Goal: Information Seeking & Learning: Learn about a topic

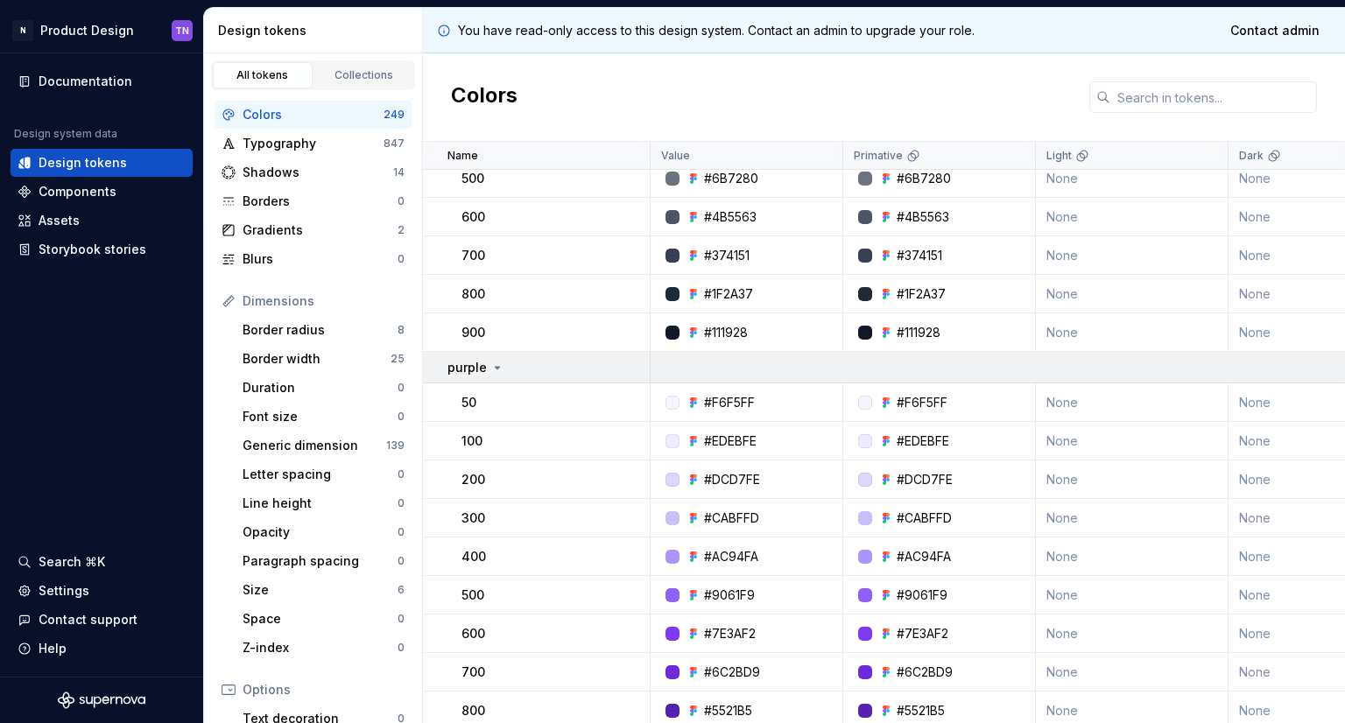
scroll to position [3065, 0]
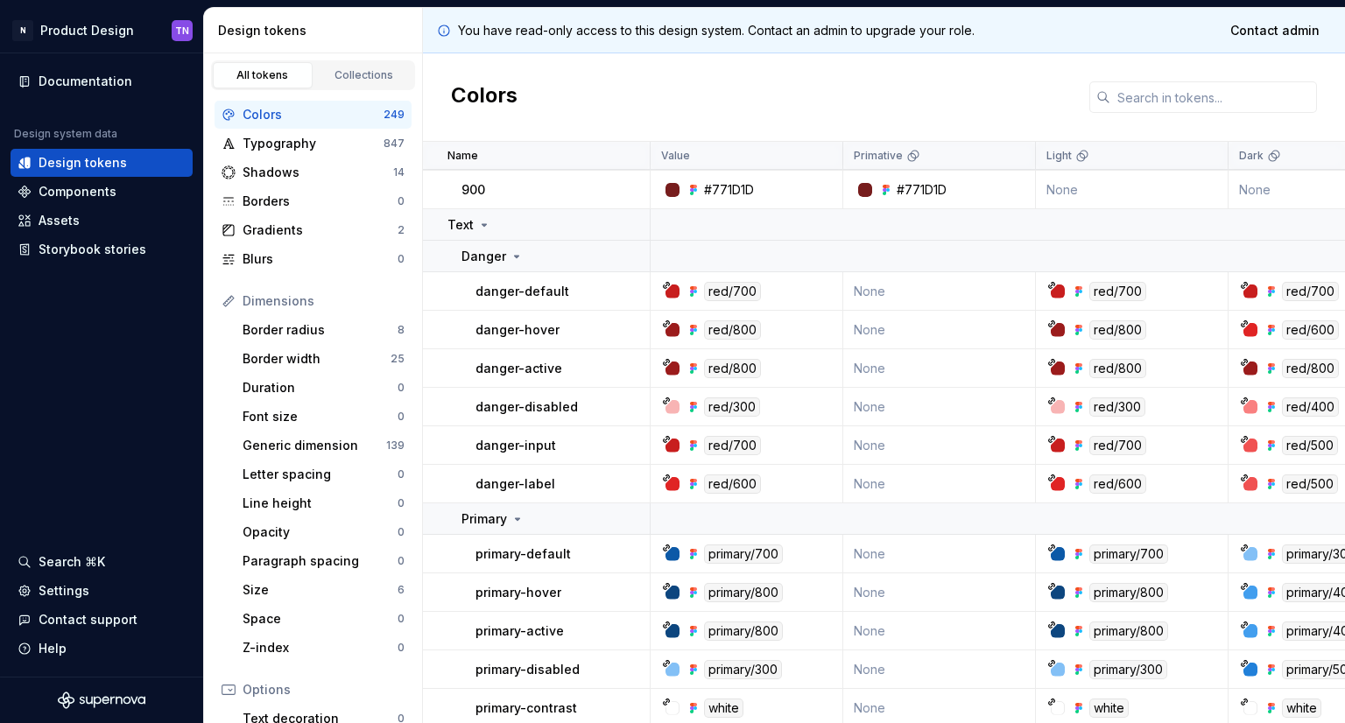
scroll to position [4203, 0]
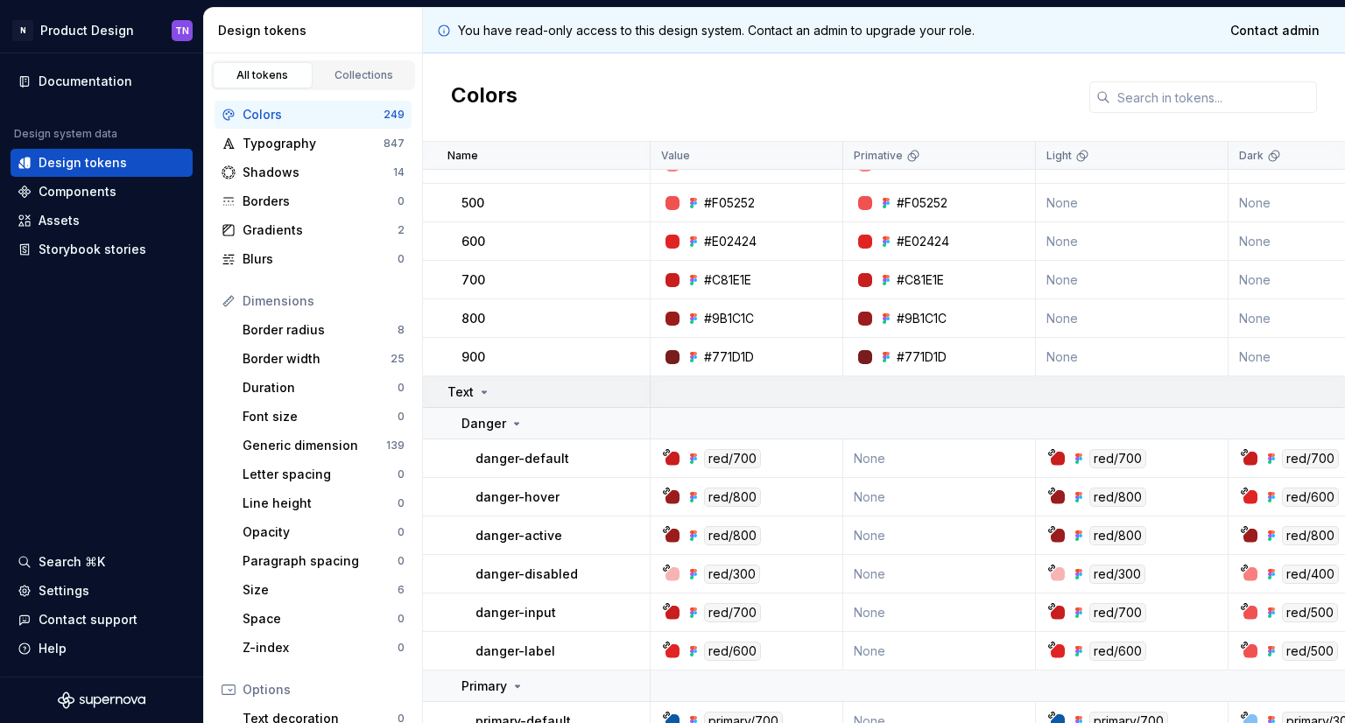
click at [474, 390] on div "Text" at bounding box center [469, 393] width 44 height 18
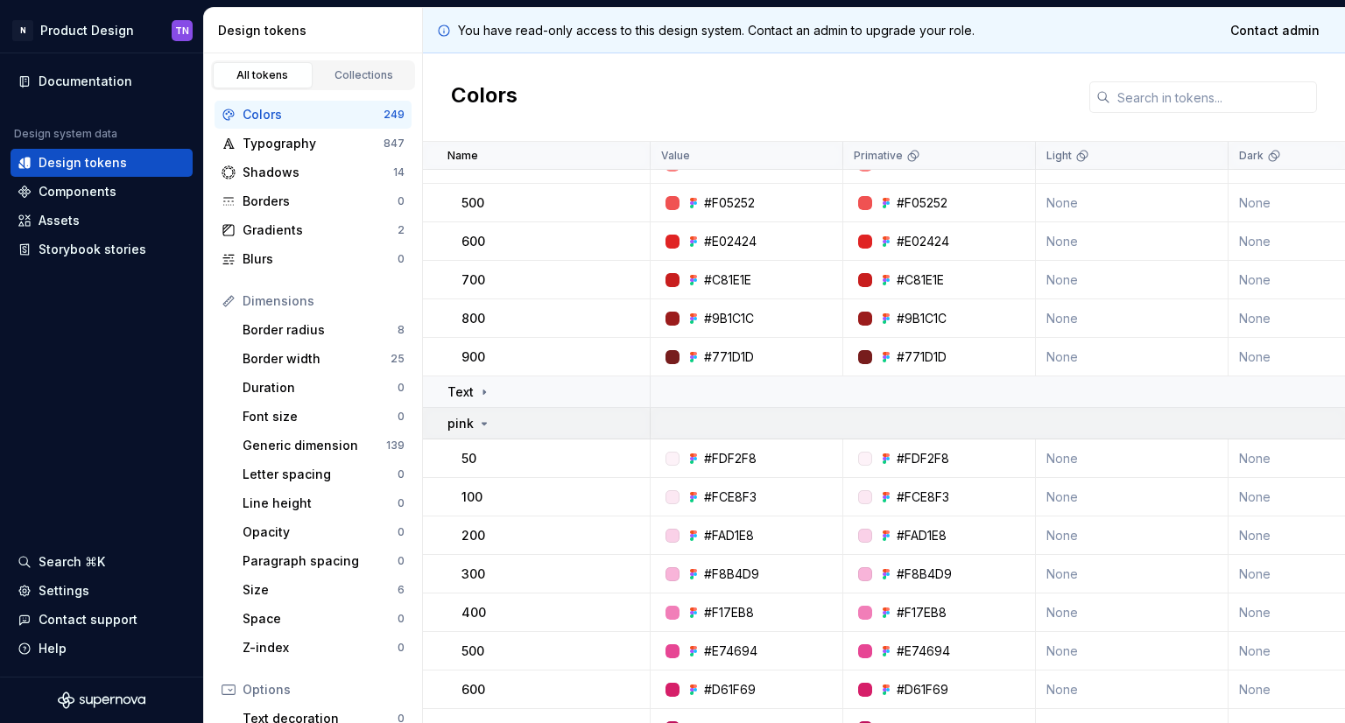
click at [477, 422] on icon at bounding box center [484, 424] width 14 height 14
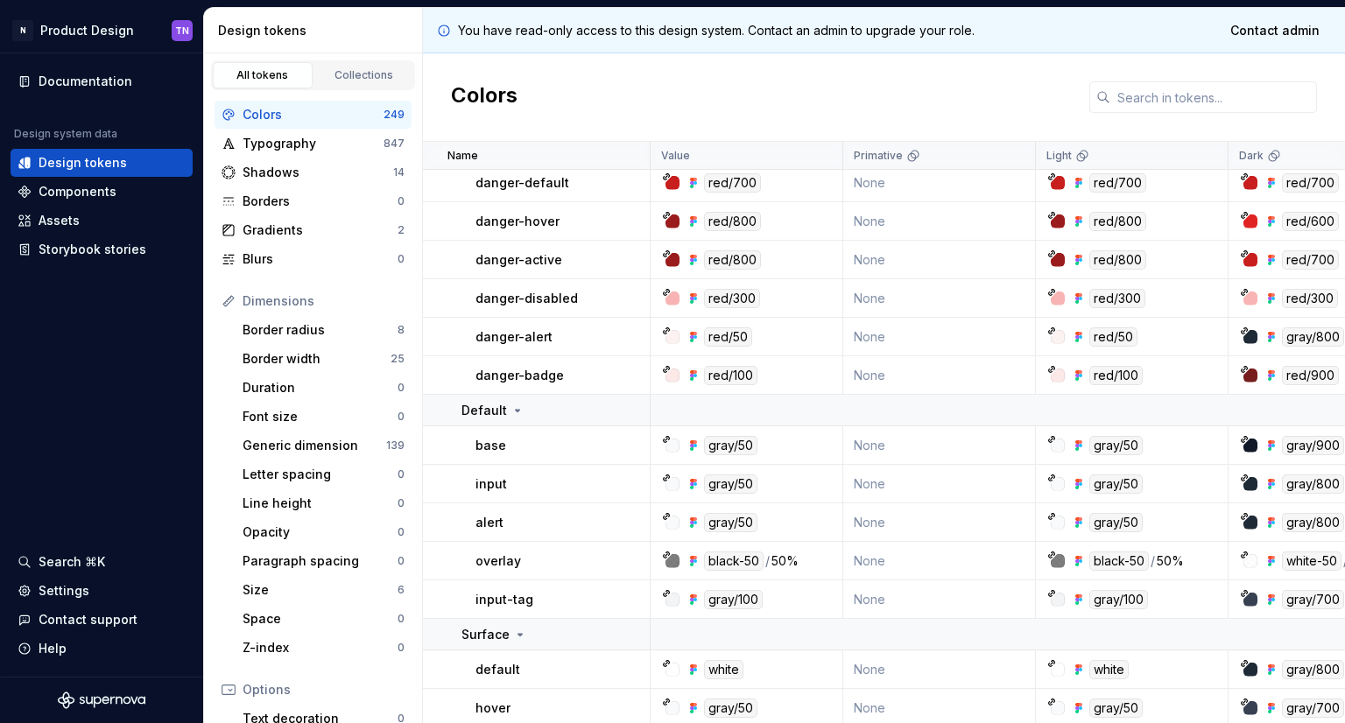
scroll to position [4816, 0]
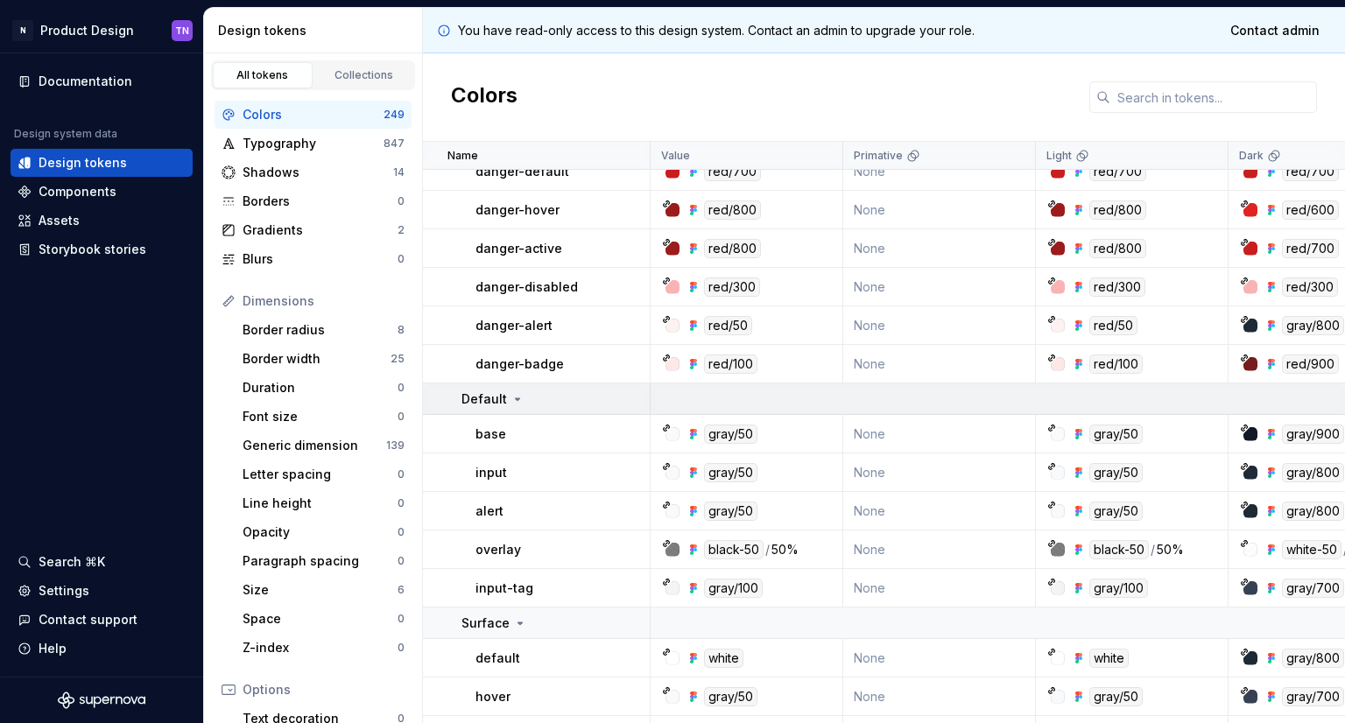
click at [519, 411] on td "Default" at bounding box center [537, 400] width 228 height 32
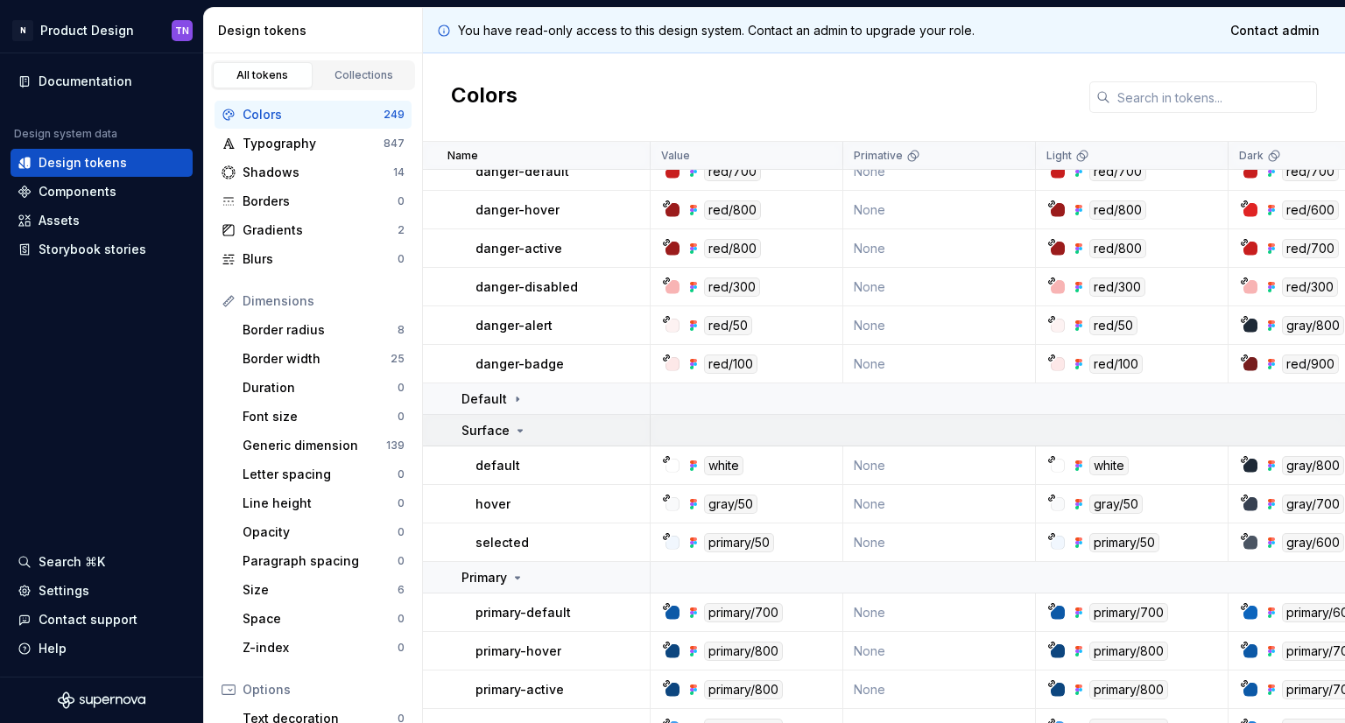
click at [629, 434] on div "Surface" at bounding box center [554, 431] width 187 height 18
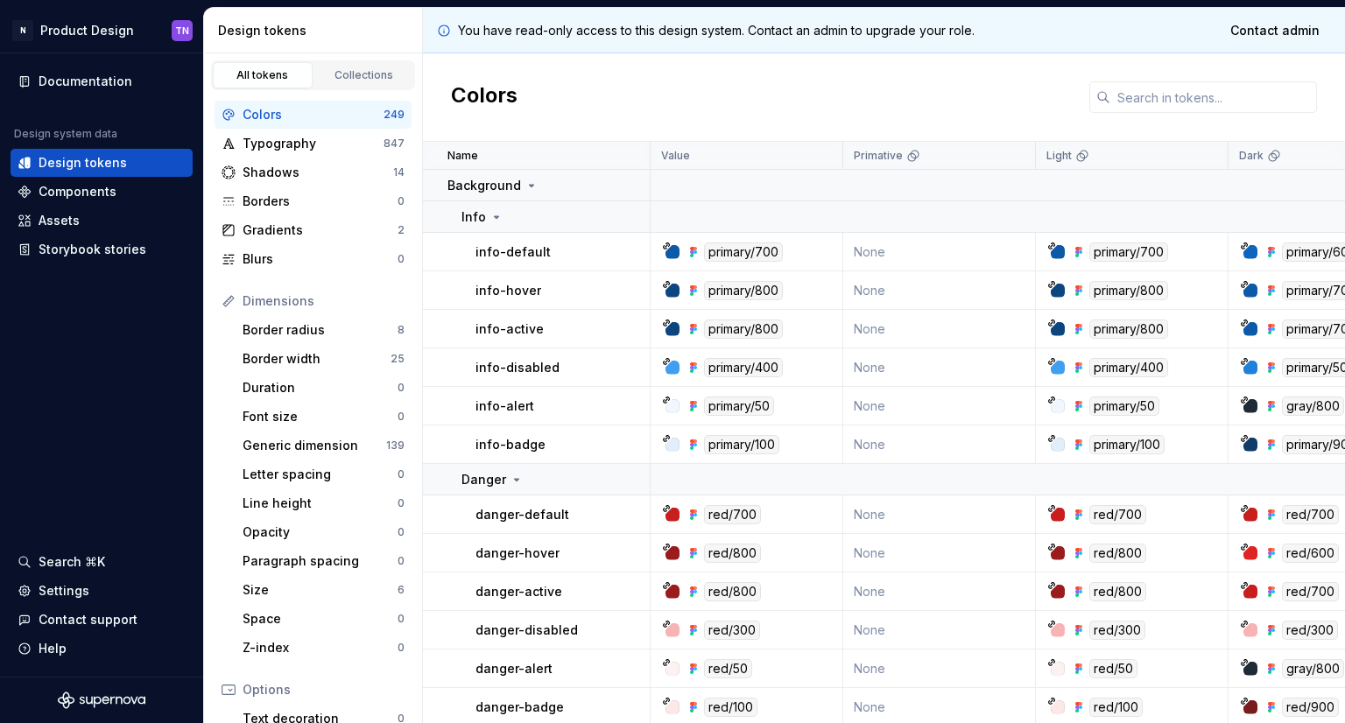
scroll to position [4466, 0]
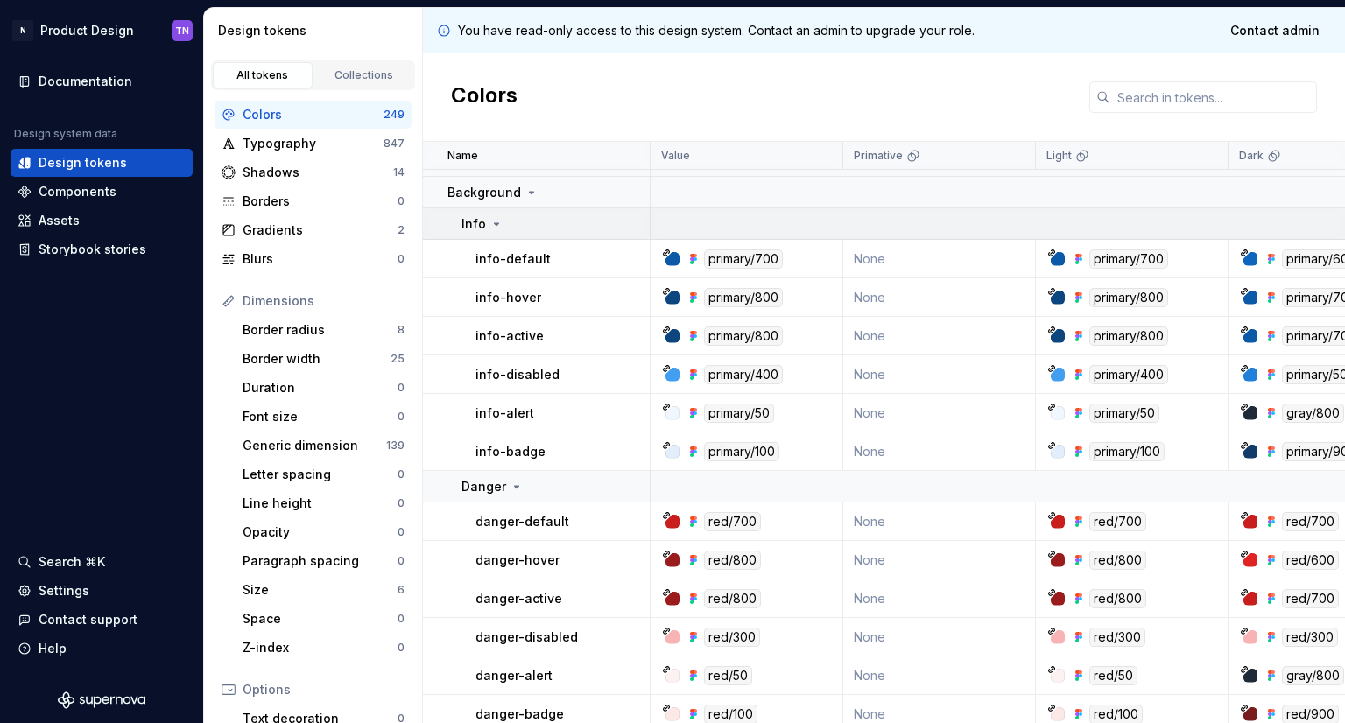
click at [557, 217] on div "Info" at bounding box center [554, 224] width 187 height 18
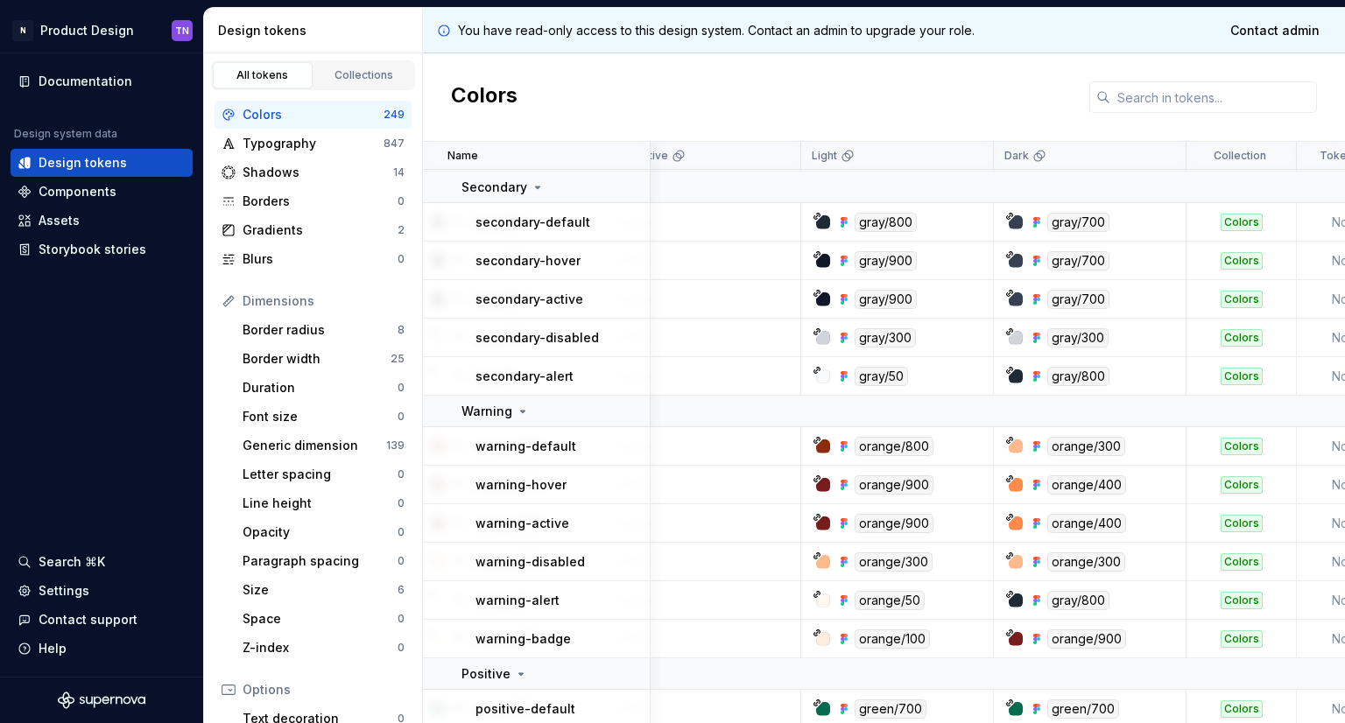
scroll to position [5046, 235]
click at [117, 382] on div "Documentation Design system data Design tokens Components Assets Storybook stor…" at bounding box center [101, 364] width 203 height 623
click at [60, 395] on div "Documentation Design system data Design tokens Components Assets Storybook stor…" at bounding box center [101, 364] width 203 height 623
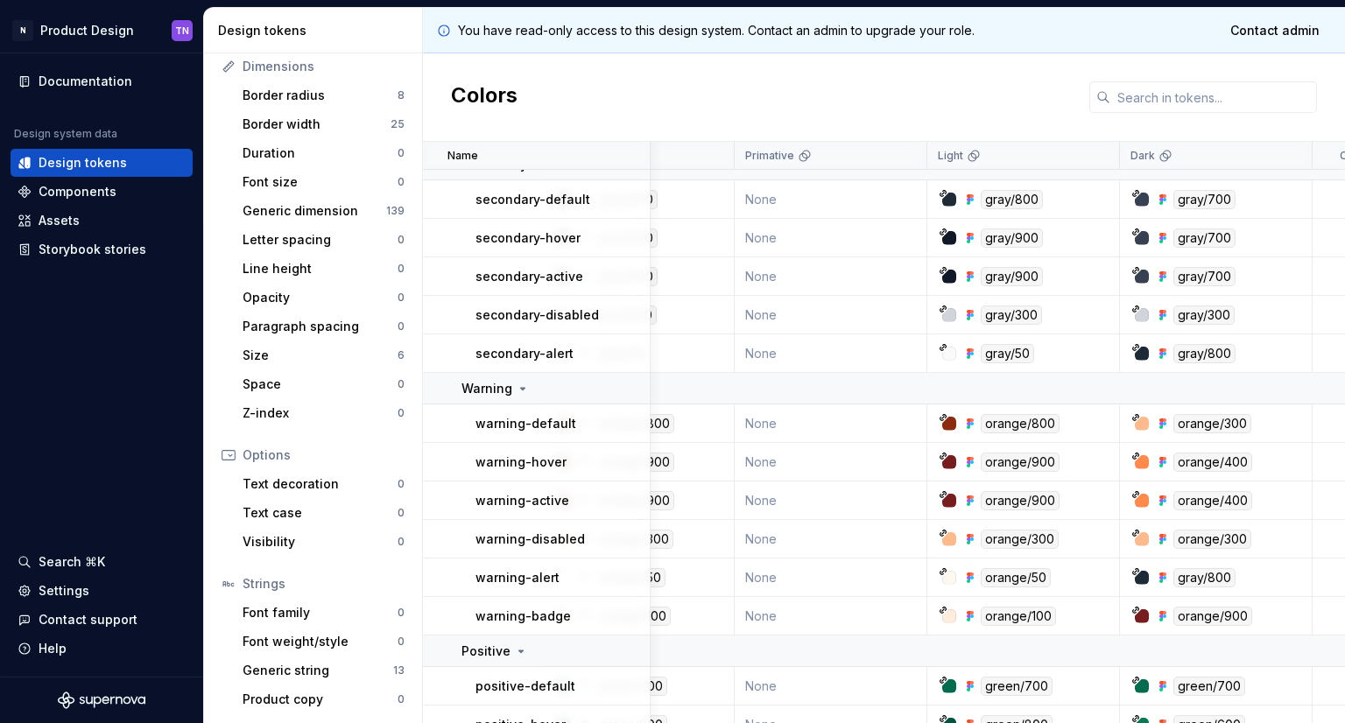
scroll to position [5068, 116]
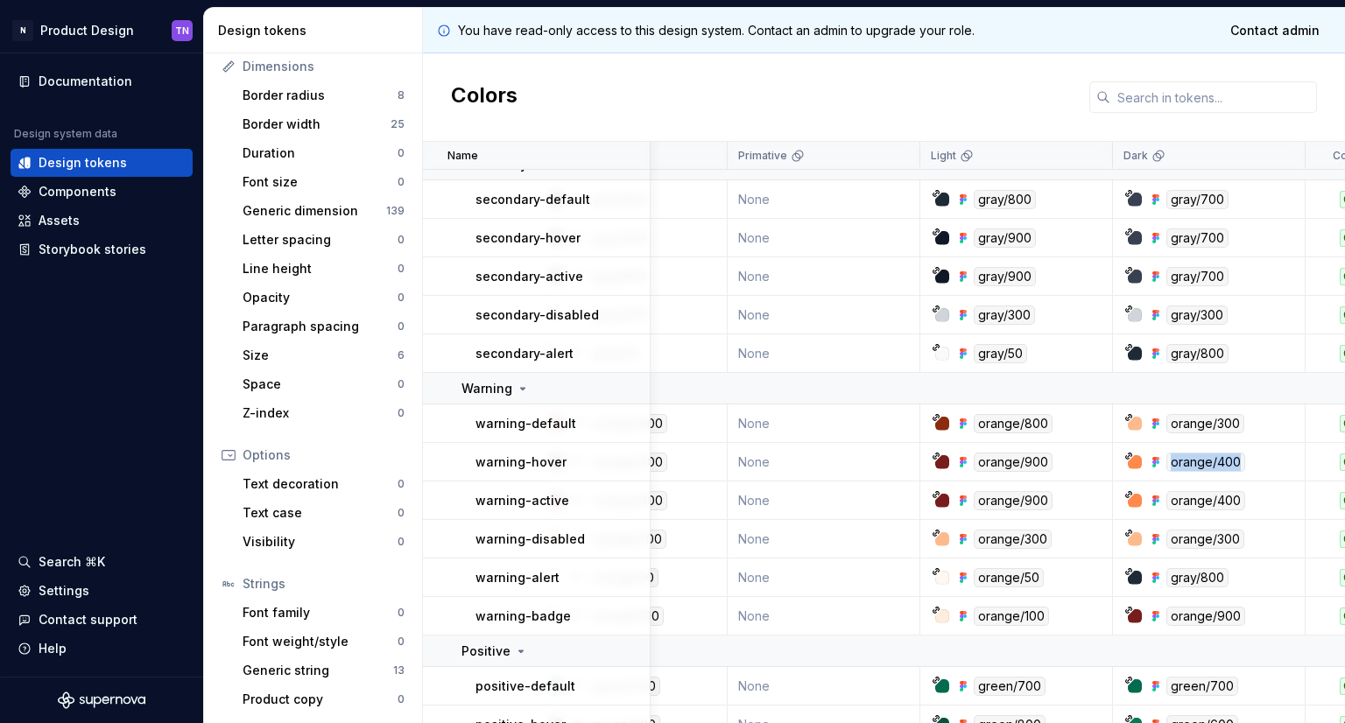
drag, startPoint x: 1171, startPoint y: 460, endPoint x: 1242, endPoint y: 450, distance: 71.6
click at [1242, 450] on td "orange/400" at bounding box center [1209, 462] width 193 height 39
drag, startPoint x: 1041, startPoint y: 465, endPoint x: 979, endPoint y: 470, distance: 62.4
click at [979, 470] on div "orange/900" at bounding box center [1013, 462] width 79 height 19
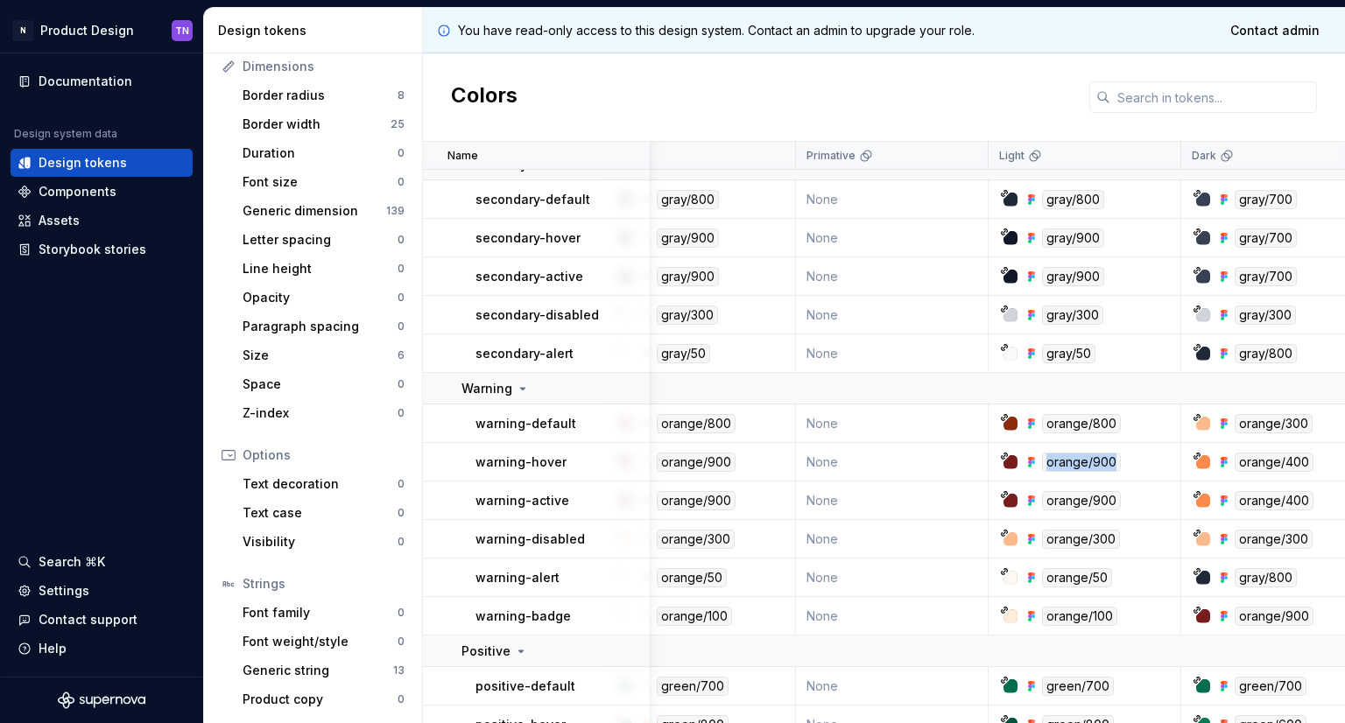
scroll to position [5068, 28]
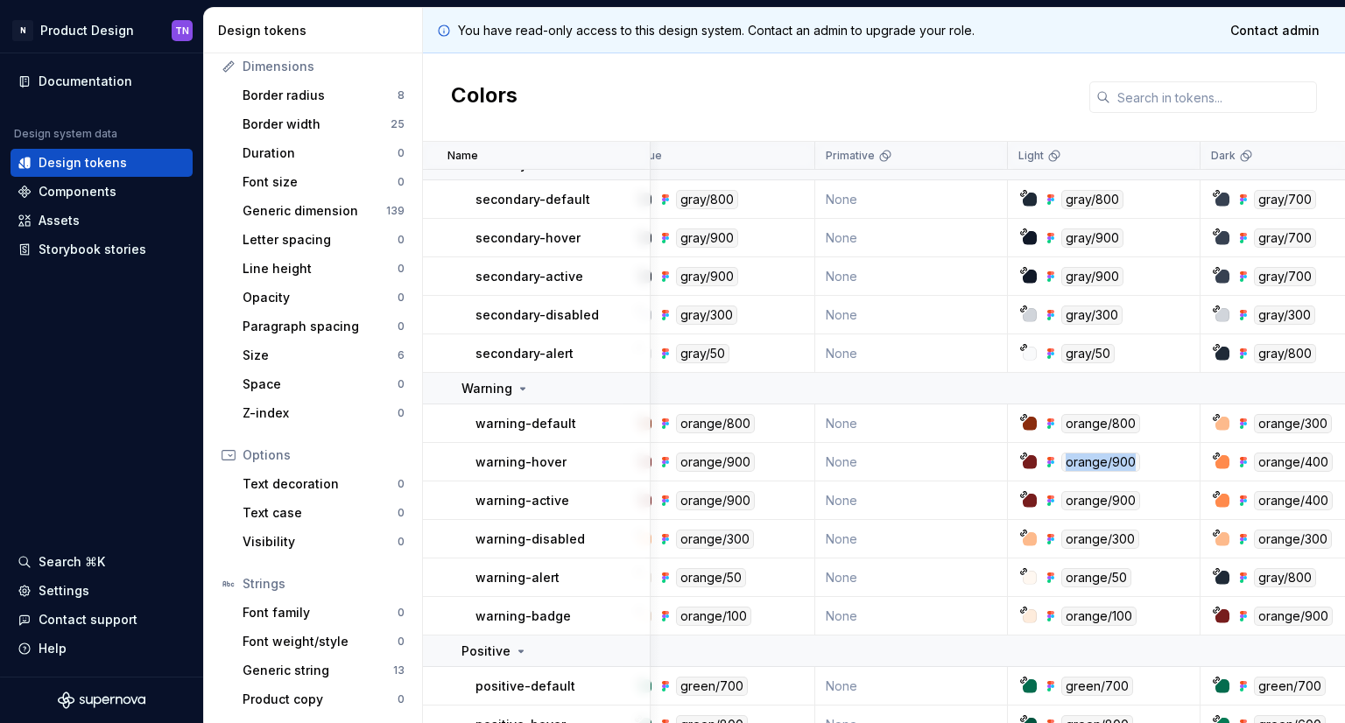
click at [1120, 459] on div "orange/900" at bounding box center [1100, 462] width 79 height 19
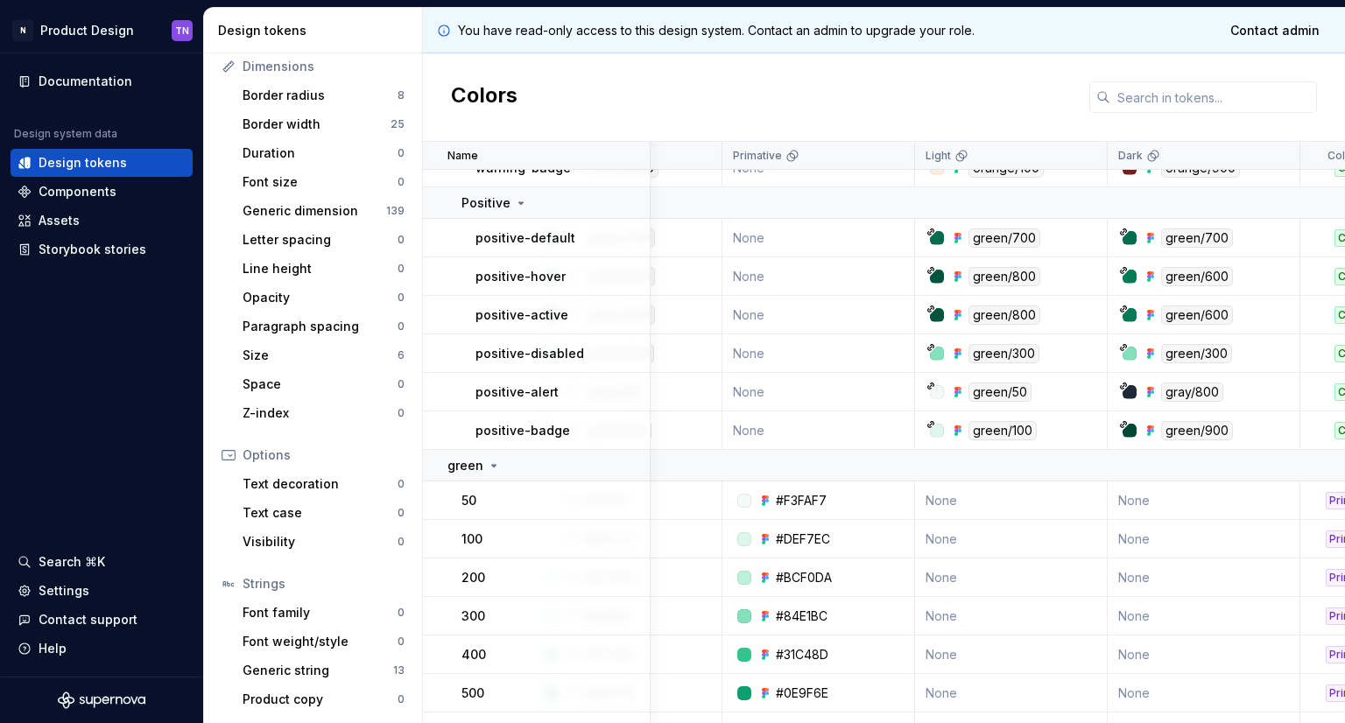
scroll to position [5517, 121]
drag, startPoint x: 972, startPoint y: 241, endPoint x: 1032, endPoint y: 236, distance: 59.8
click at [1032, 236] on div "green/700" at bounding box center [1004, 238] width 72 height 19
drag, startPoint x: 972, startPoint y: 278, endPoint x: 1039, endPoint y: 261, distance: 68.6
click at [1039, 261] on td "green/800" at bounding box center [1011, 276] width 193 height 39
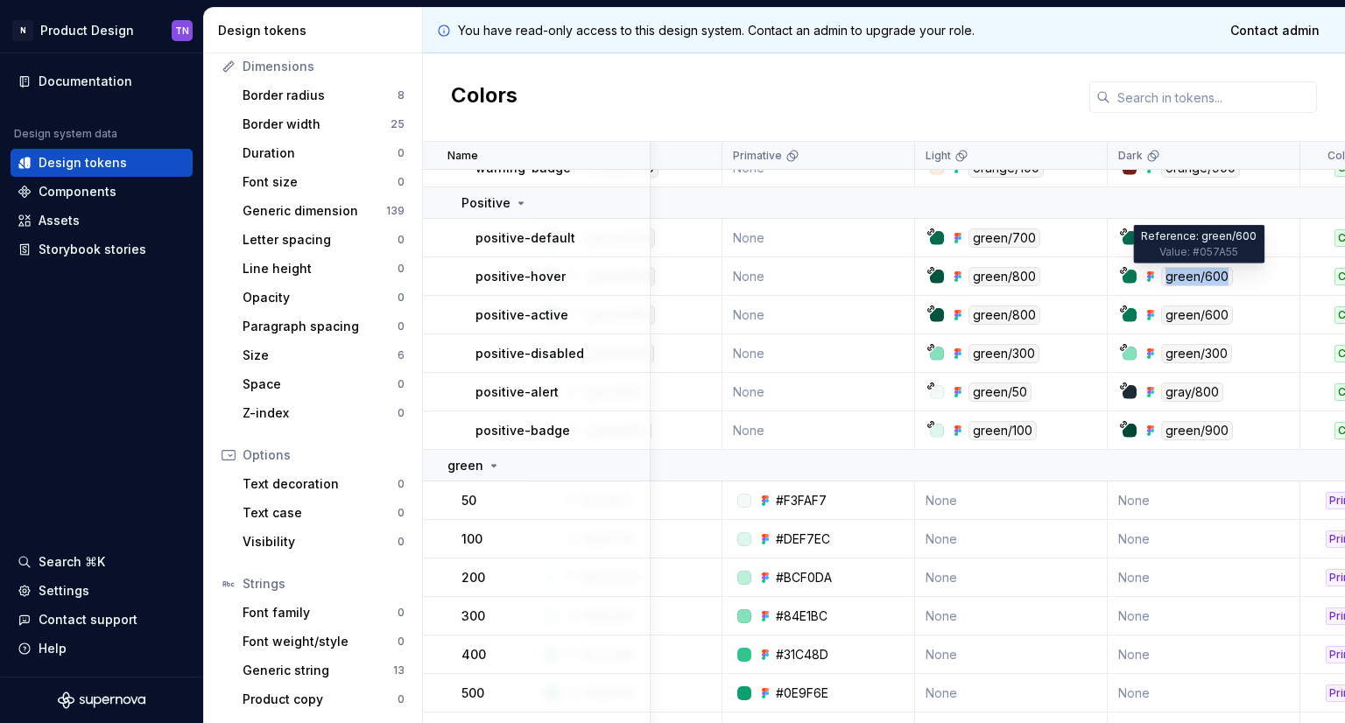
drag, startPoint x: 1233, startPoint y: 273, endPoint x: 1166, endPoint y: 278, distance: 67.6
click at [1166, 278] on div "green/600" at bounding box center [1209, 276] width 180 height 19
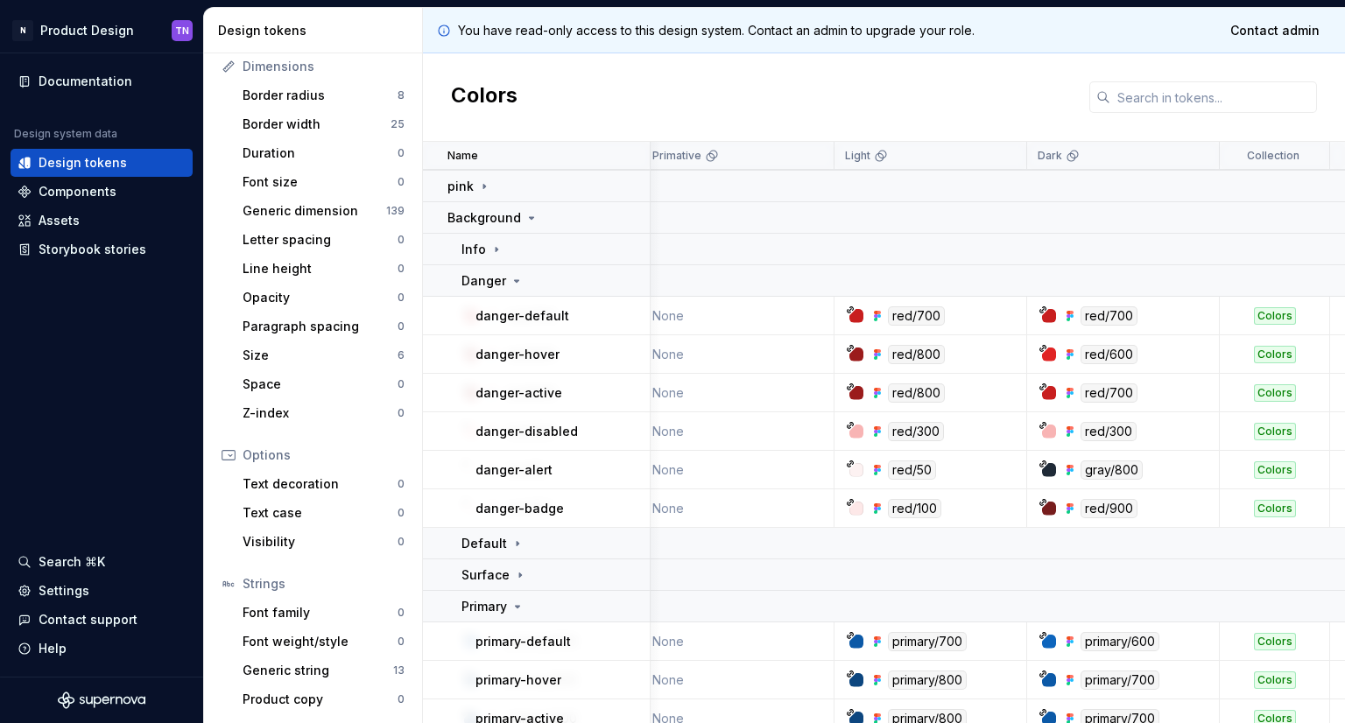
scroll to position [4353, 201]
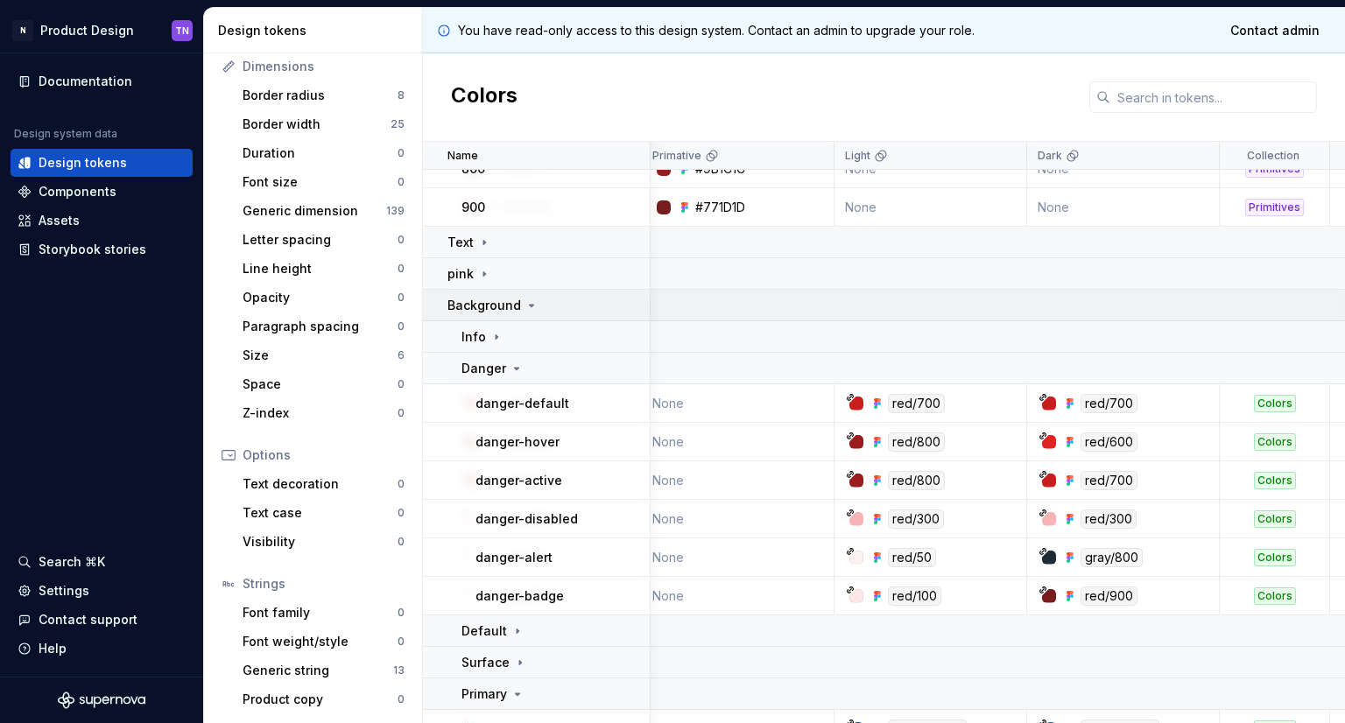
click at [525, 306] on icon at bounding box center [532, 306] width 14 height 14
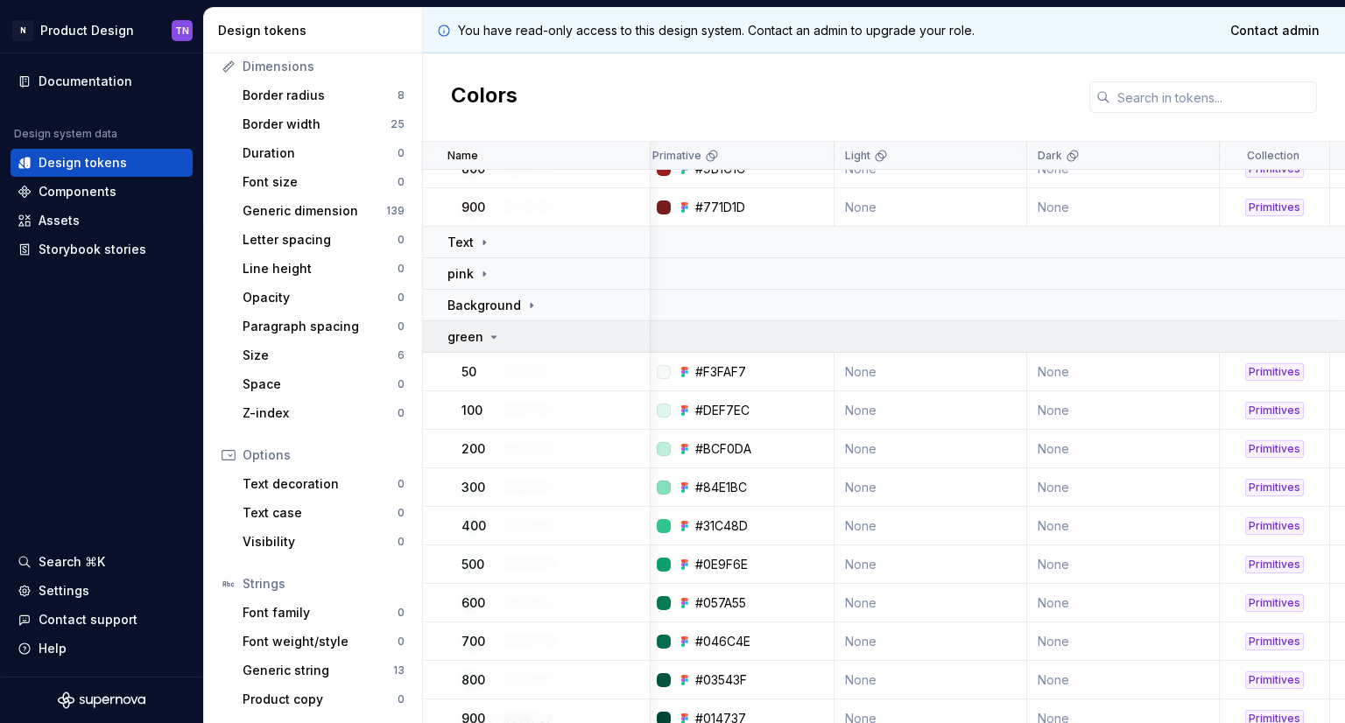
click at [497, 339] on icon at bounding box center [494, 337] width 14 height 14
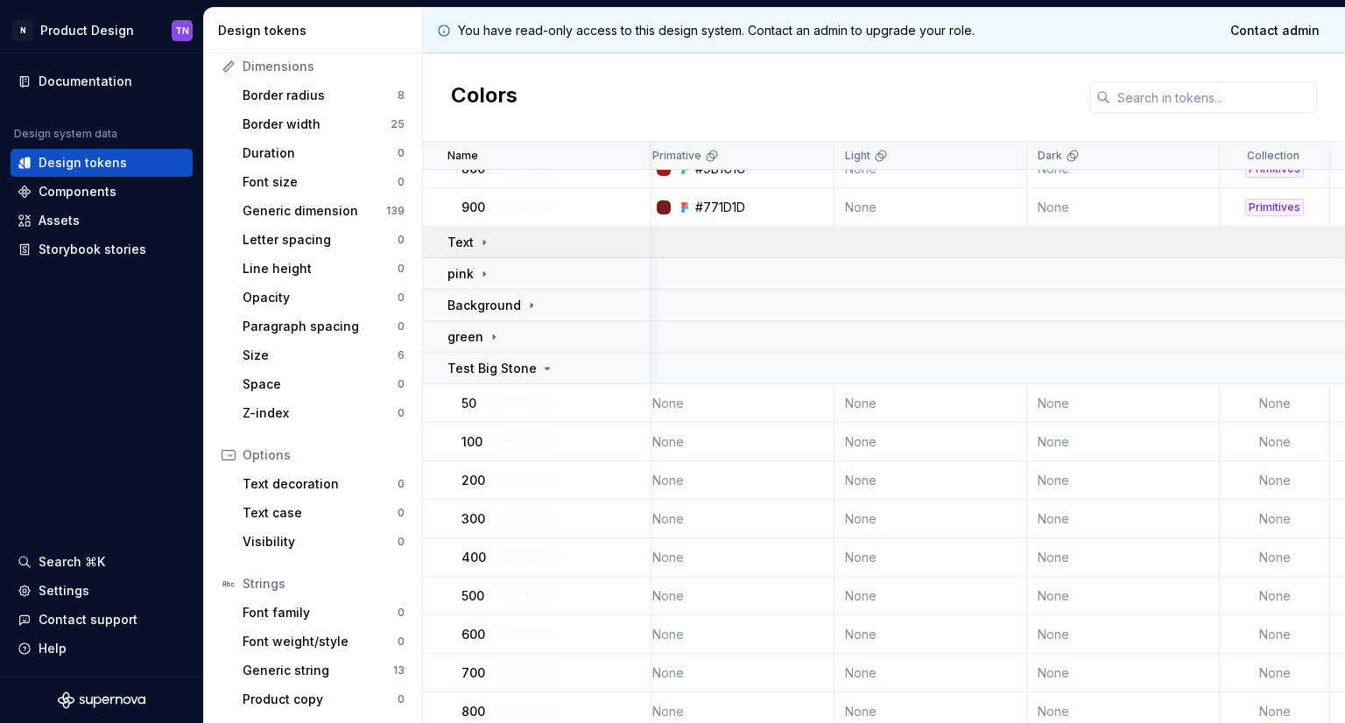
click at [488, 239] on icon at bounding box center [484, 243] width 14 height 14
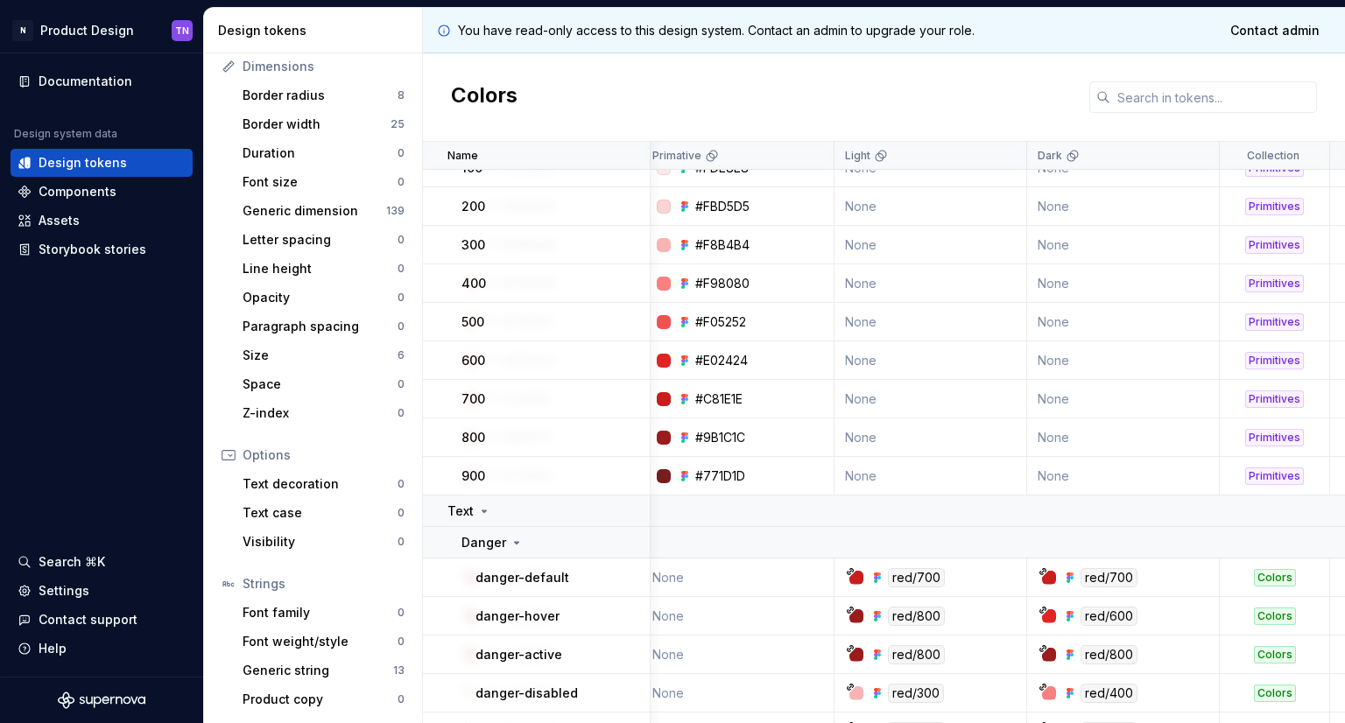
scroll to position [4178, 201]
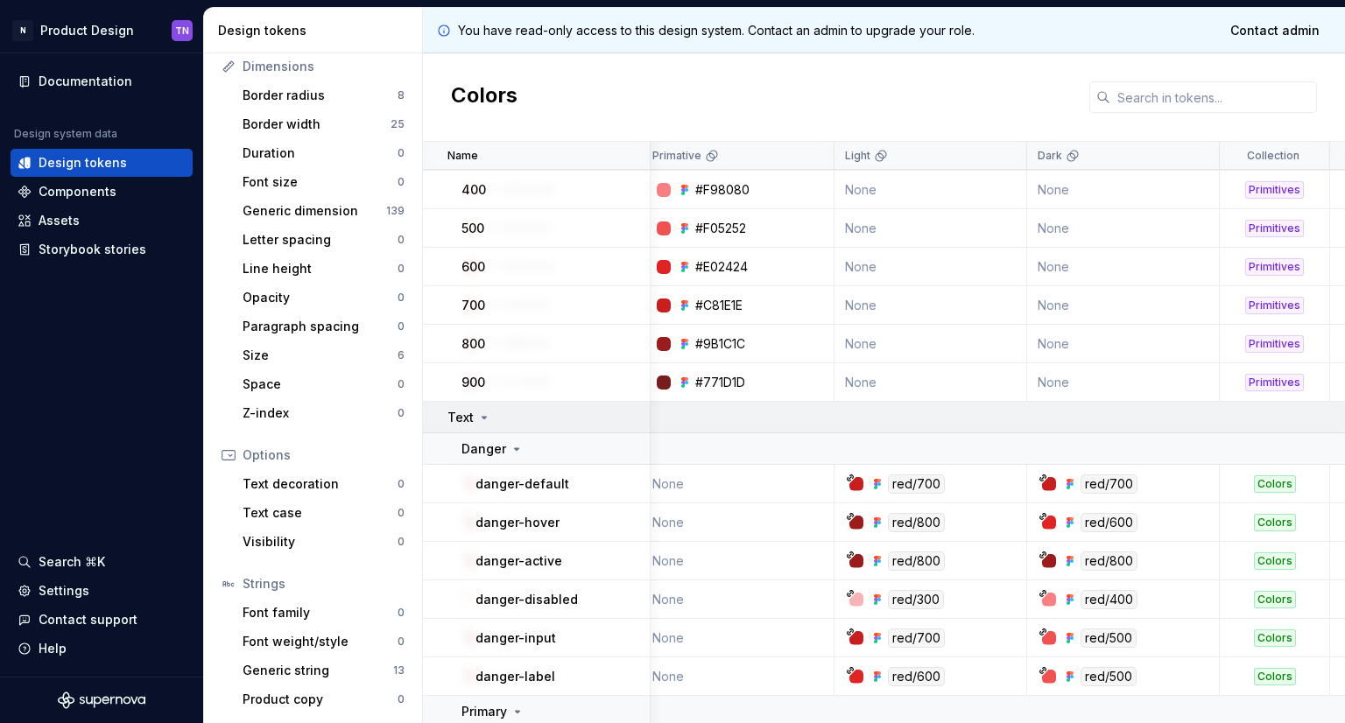
click at [478, 411] on icon at bounding box center [484, 418] width 14 height 14
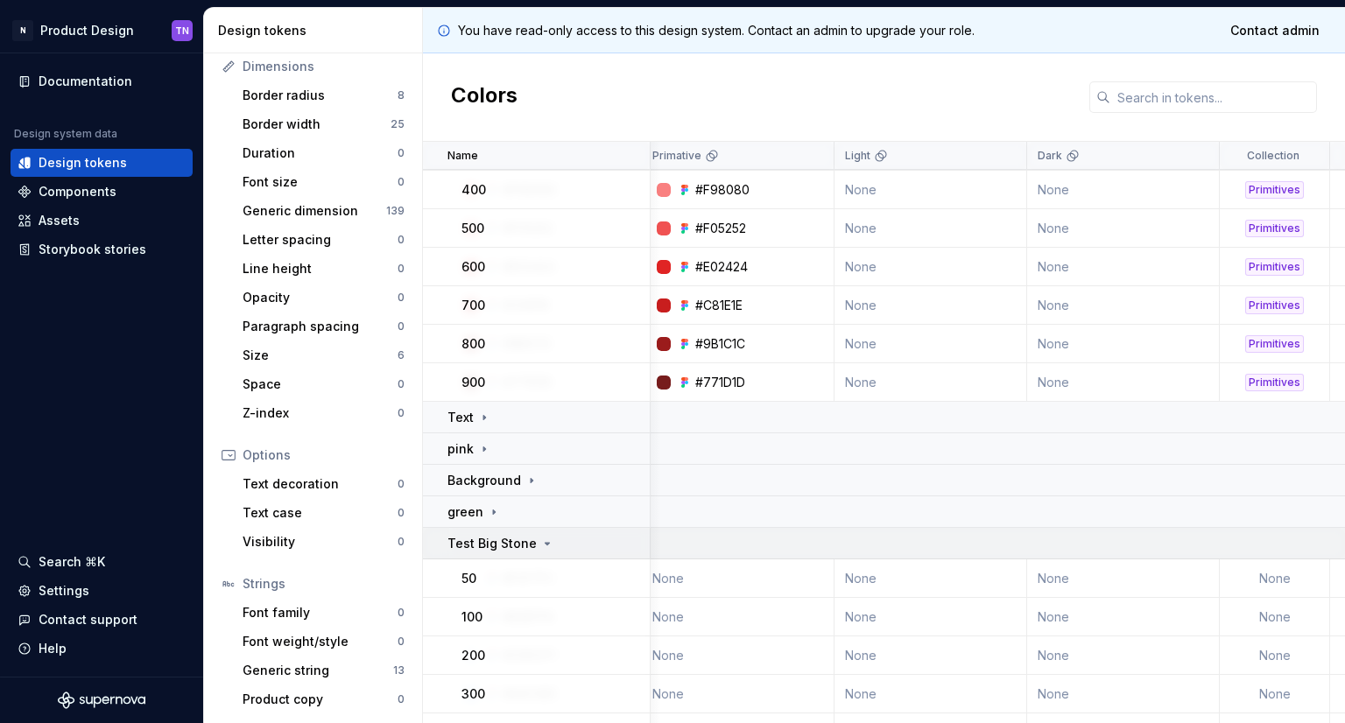
click at [540, 548] on icon at bounding box center [547, 544] width 14 height 14
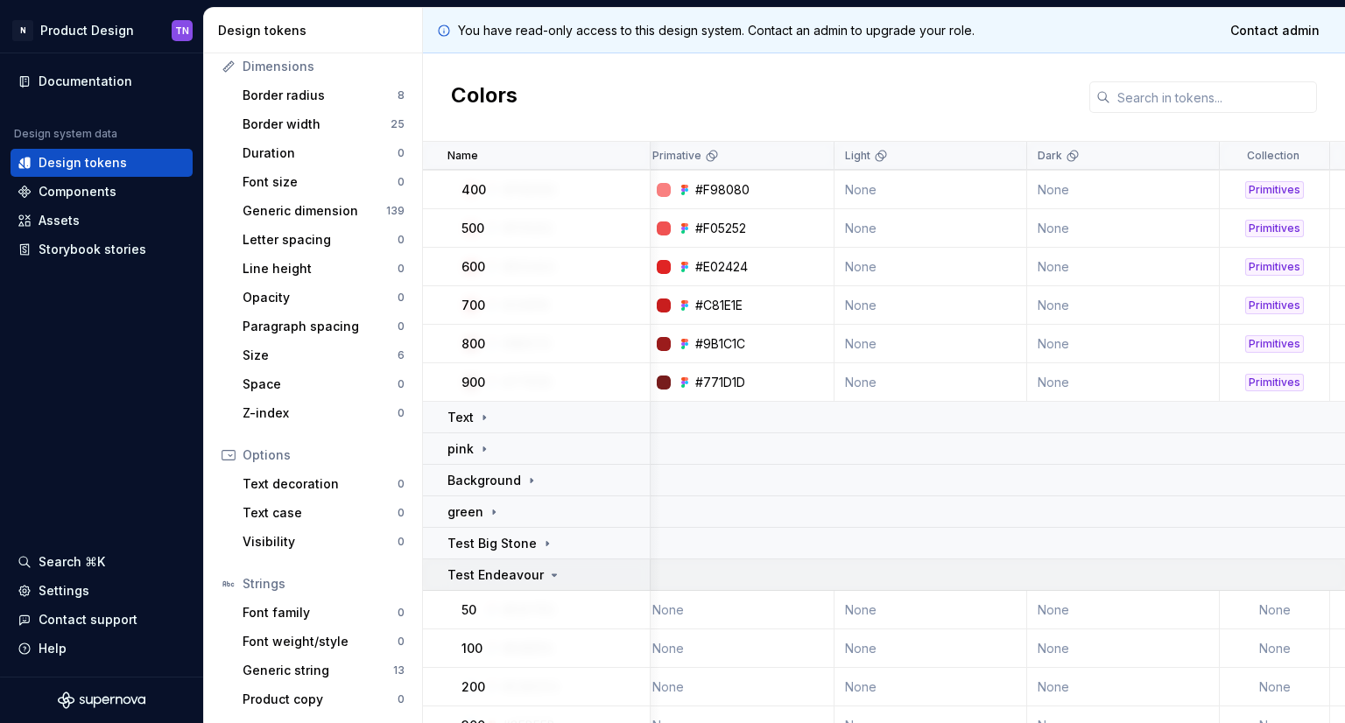
click at [548, 588] on td "Test Endeavour" at bounding box center [537, 576] width 228 height 32
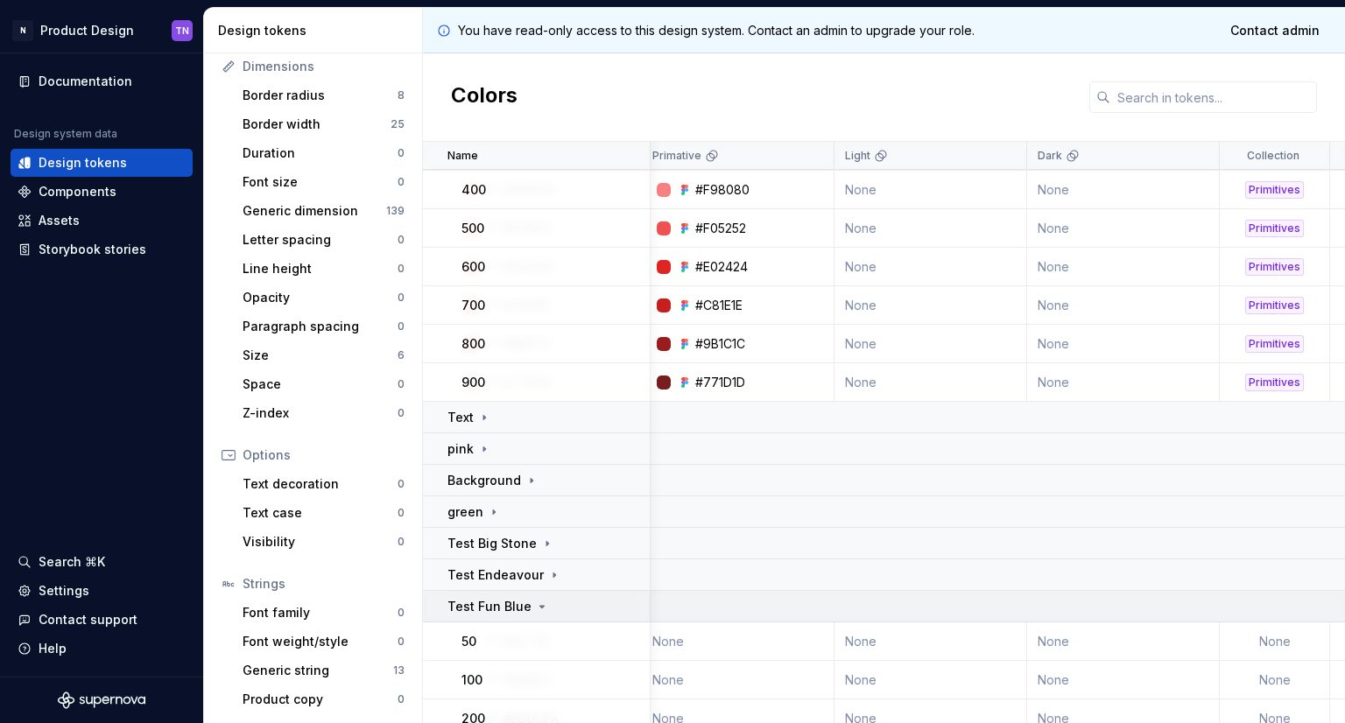
click at [536, 602] on icon at bounding box center [542, 607] width 14 height 14
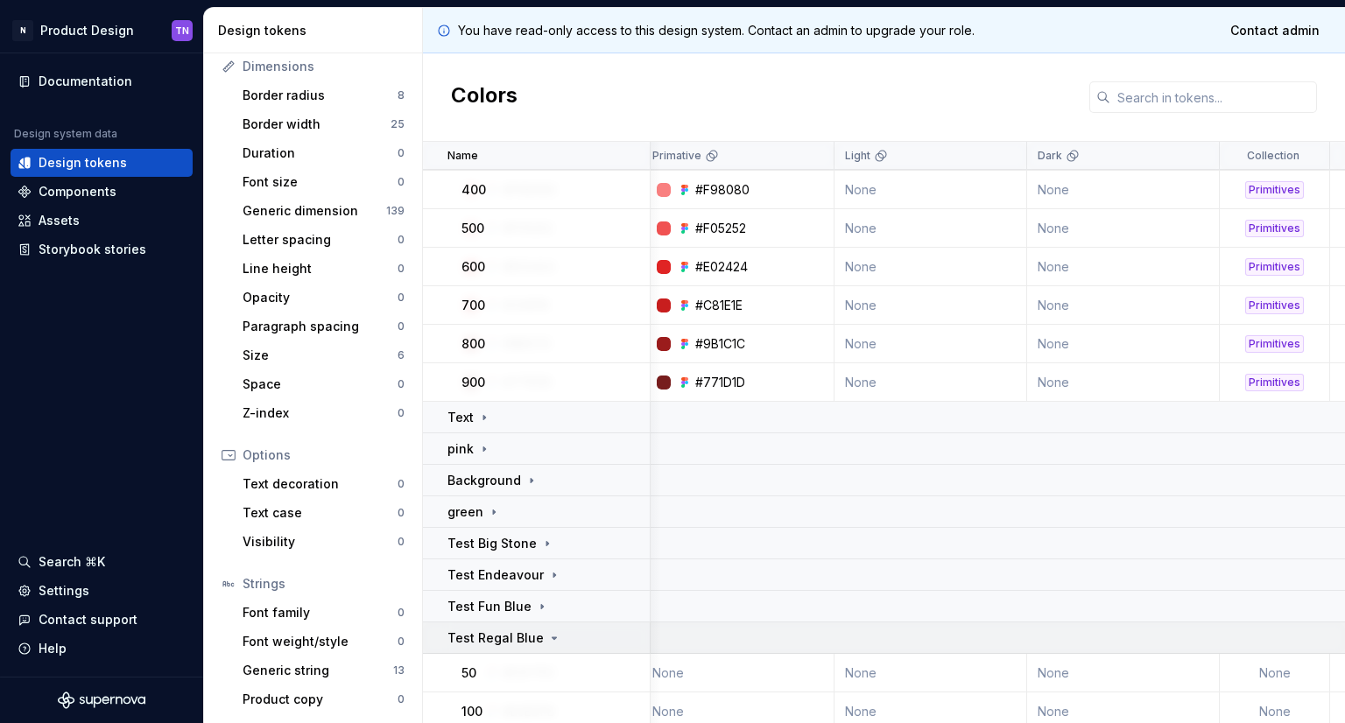
click at [547, 635] on icon at bounding box center [554, 638] width 14 height 14
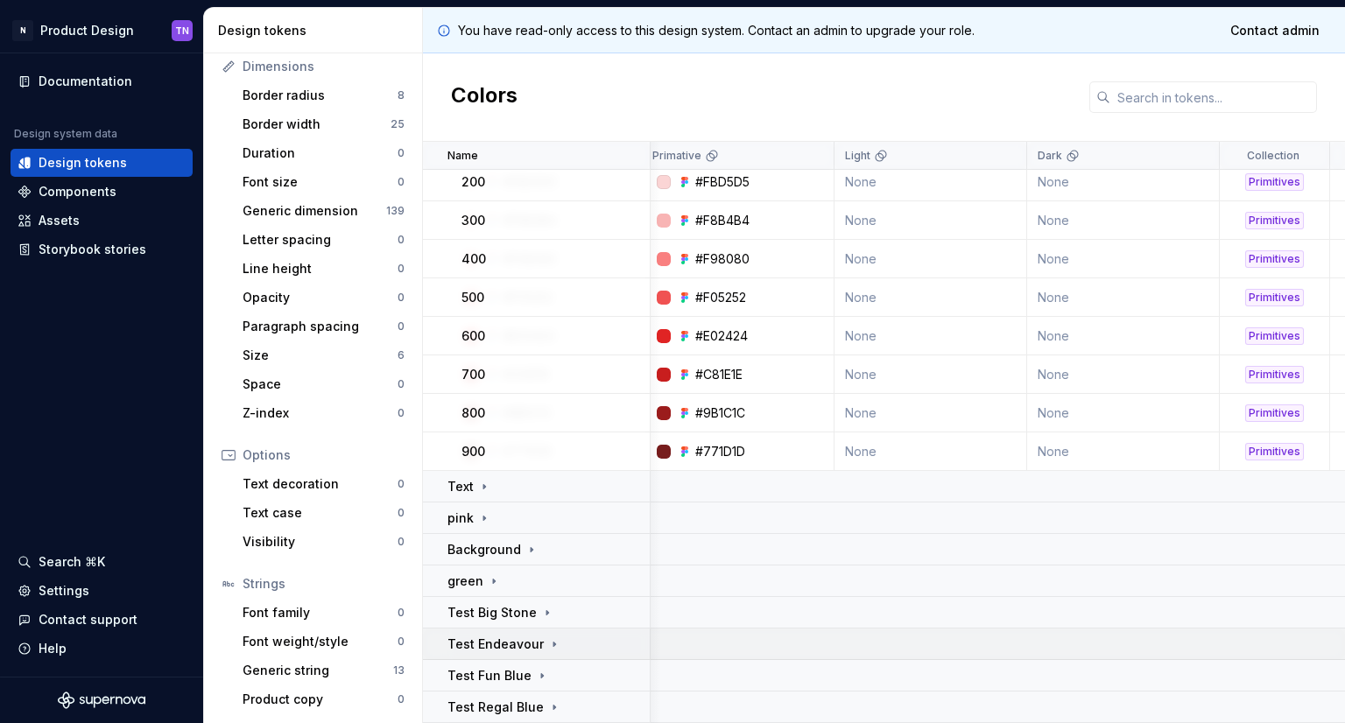
scroll to position [4117, 201]
click at [534, 543] on icon at bounding box center [532, 550] width 14 height 14
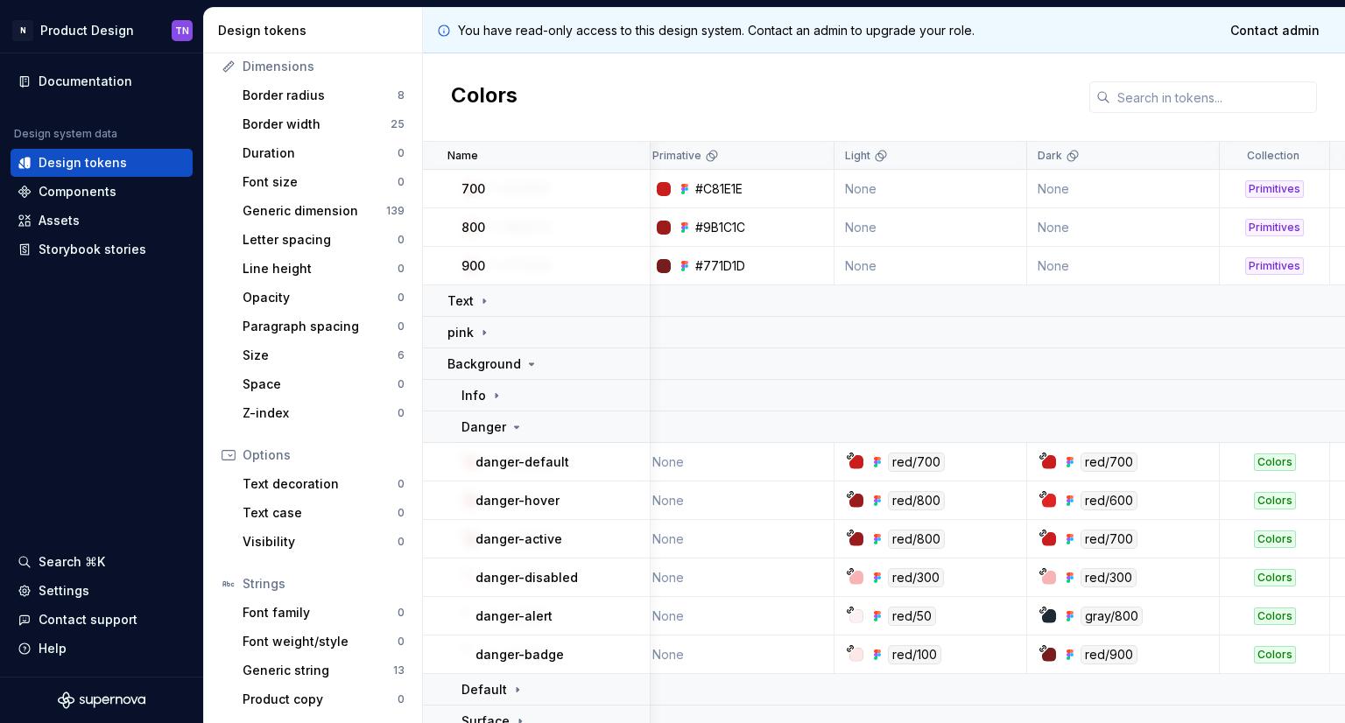
scroll to position [4203, 201]
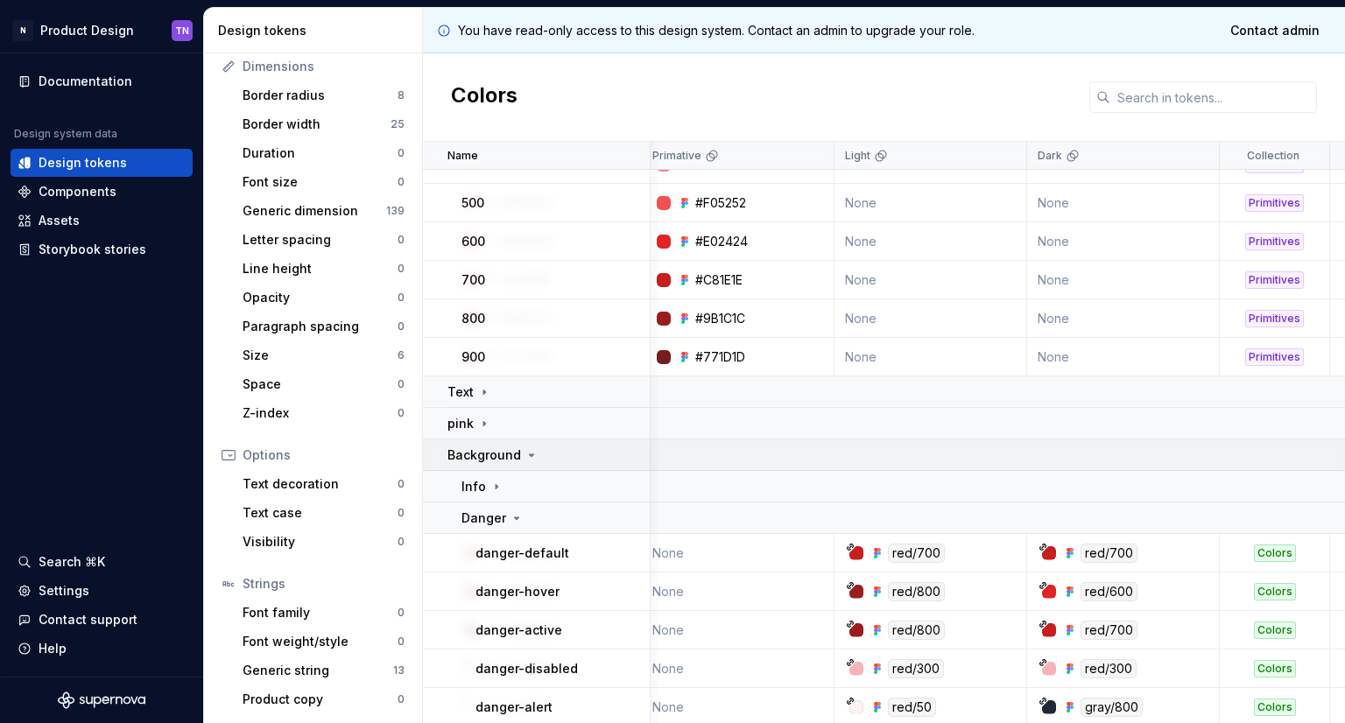
click at [539, 457] on div "Background" at bounding box center [547, 456] width 201 height 18
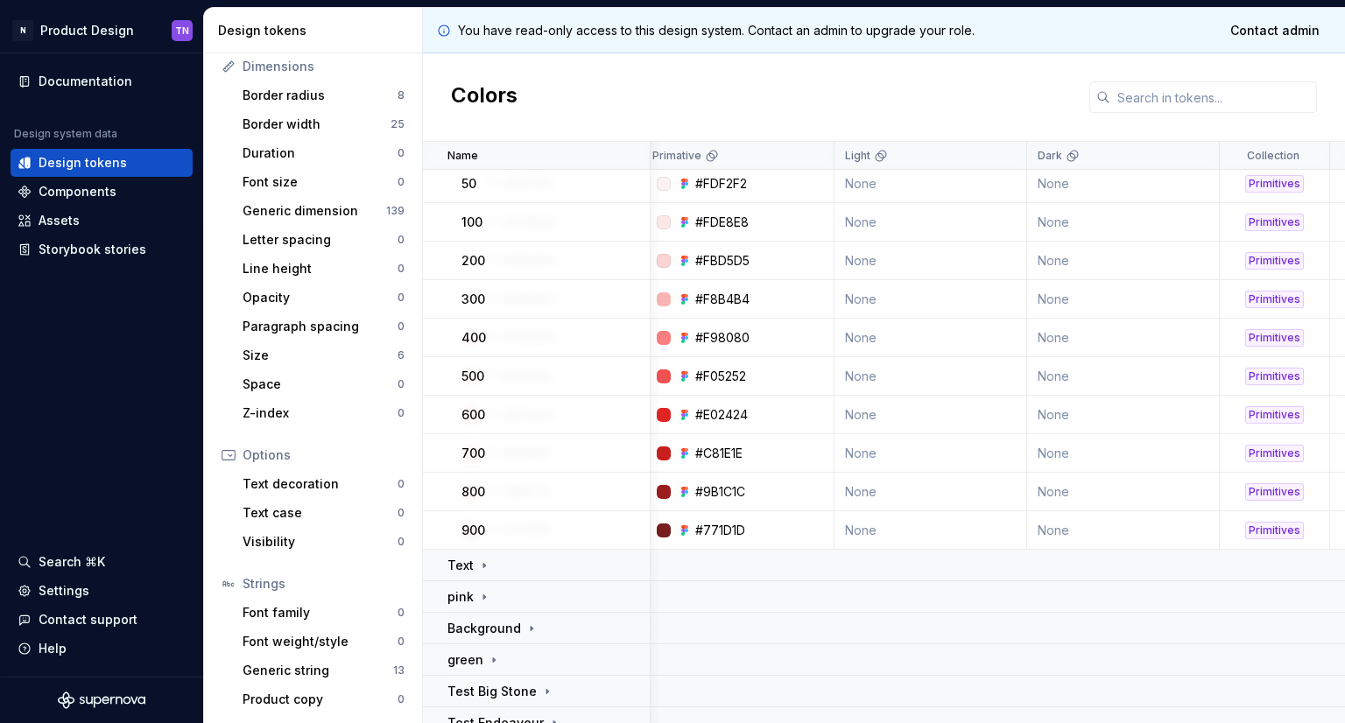
scroll to position [4117, 201]
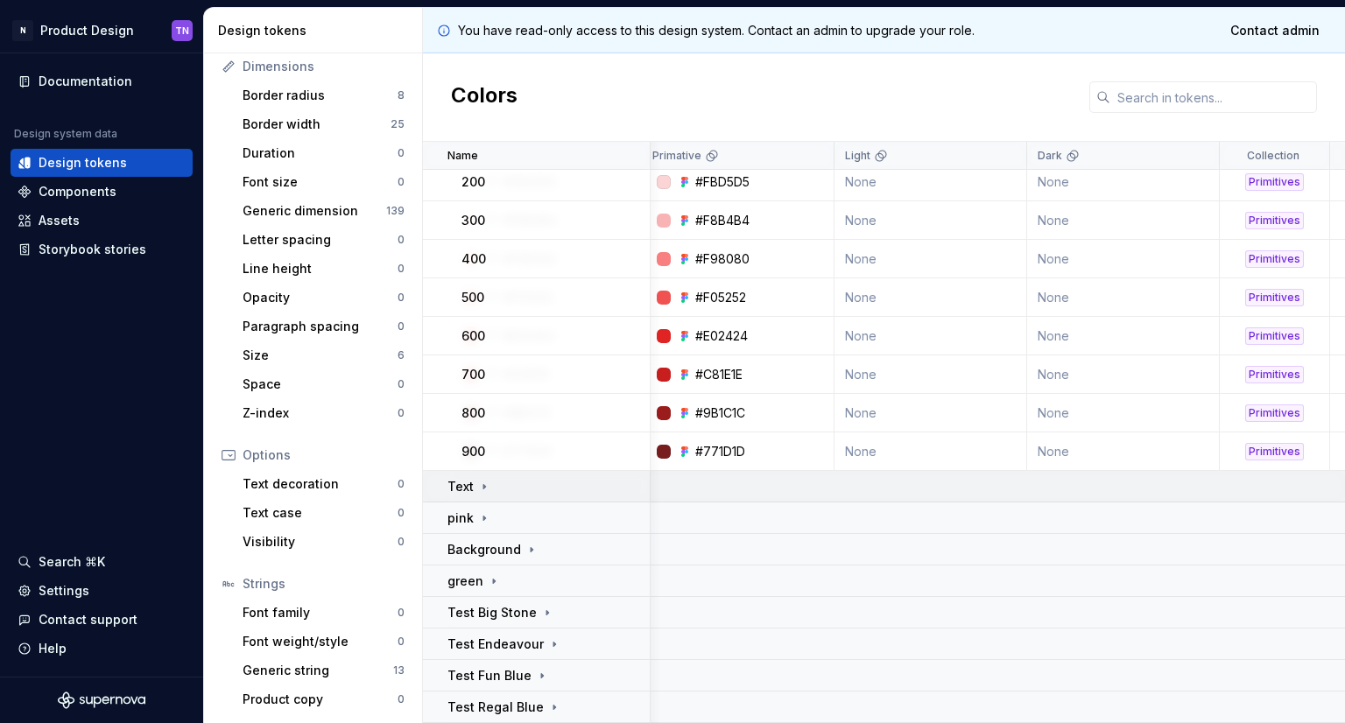
click at [487, 480] on icon at bounding box center [484, 487] width 14 height 14
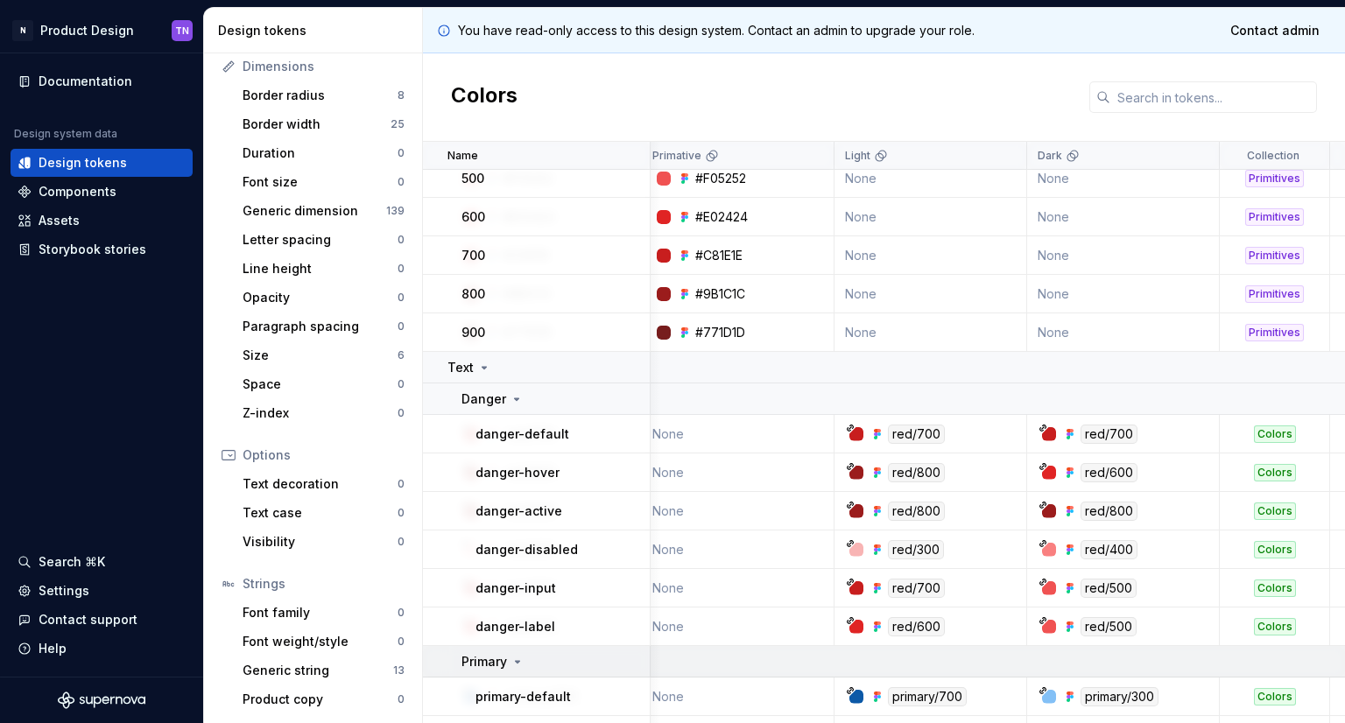
scroll to position [4205, 201]
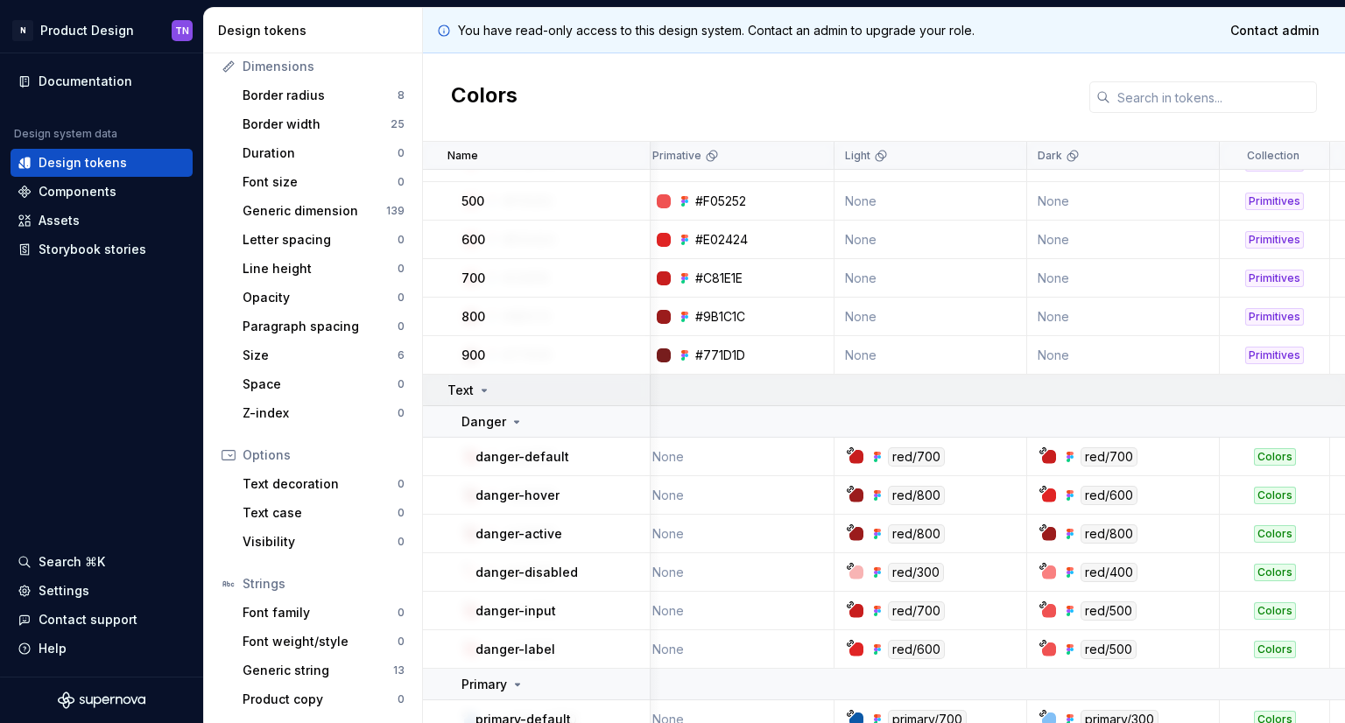
click at [488, 393] on icon at bounding box center [484, 391] width 14 height 14
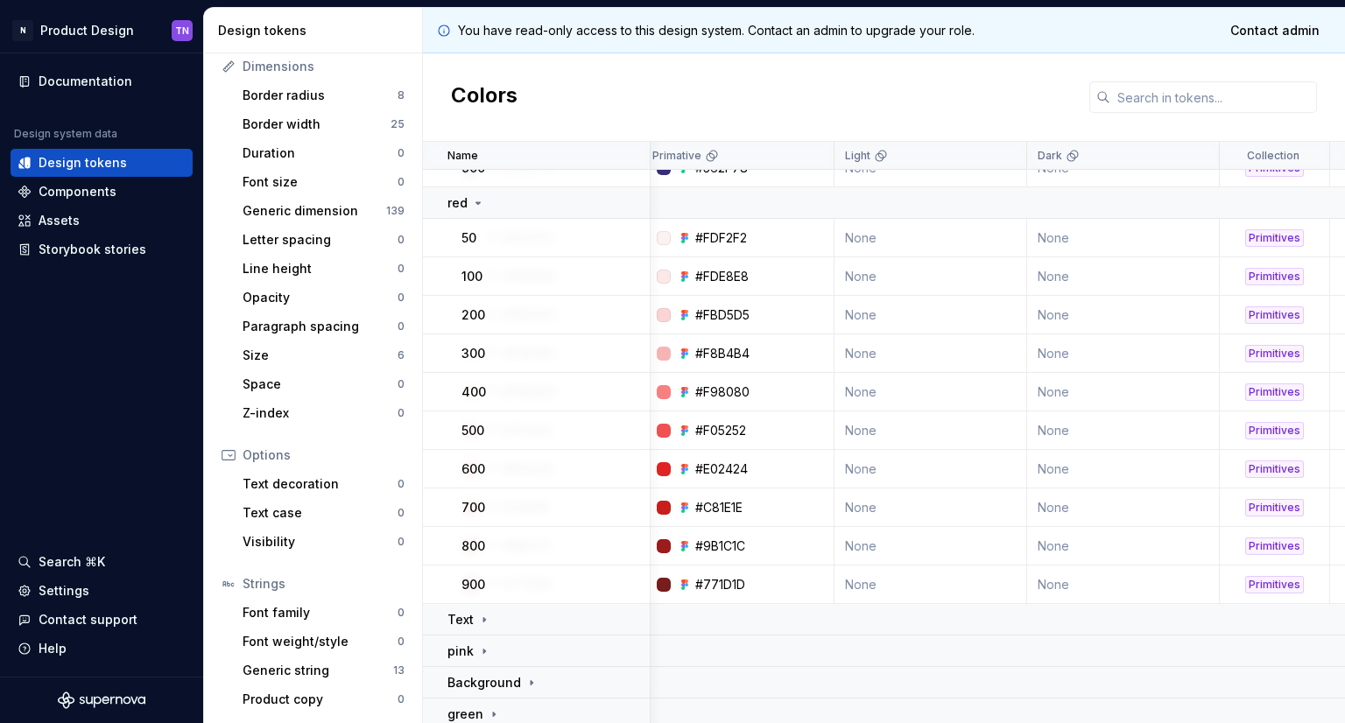
scroll to position [3767, 201]
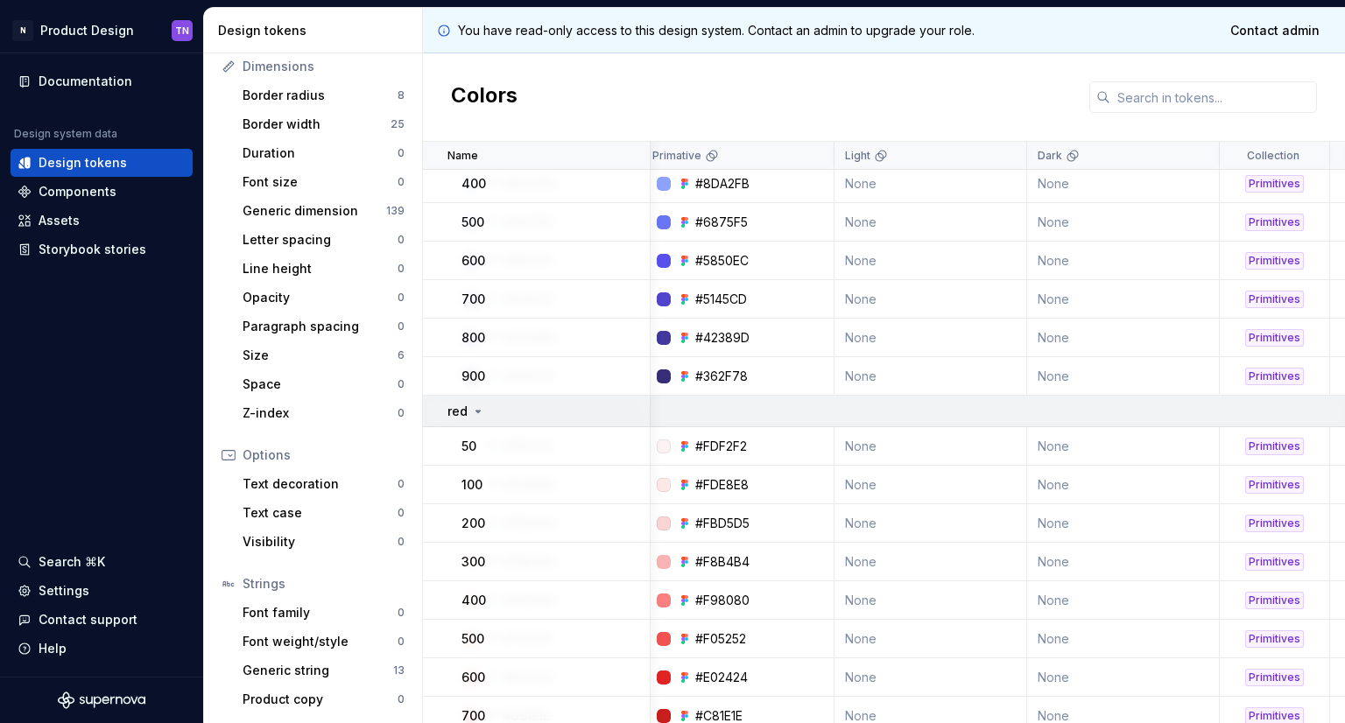
click at [483, 411] on icon at bounding box center [478, 412] width 14 height 14
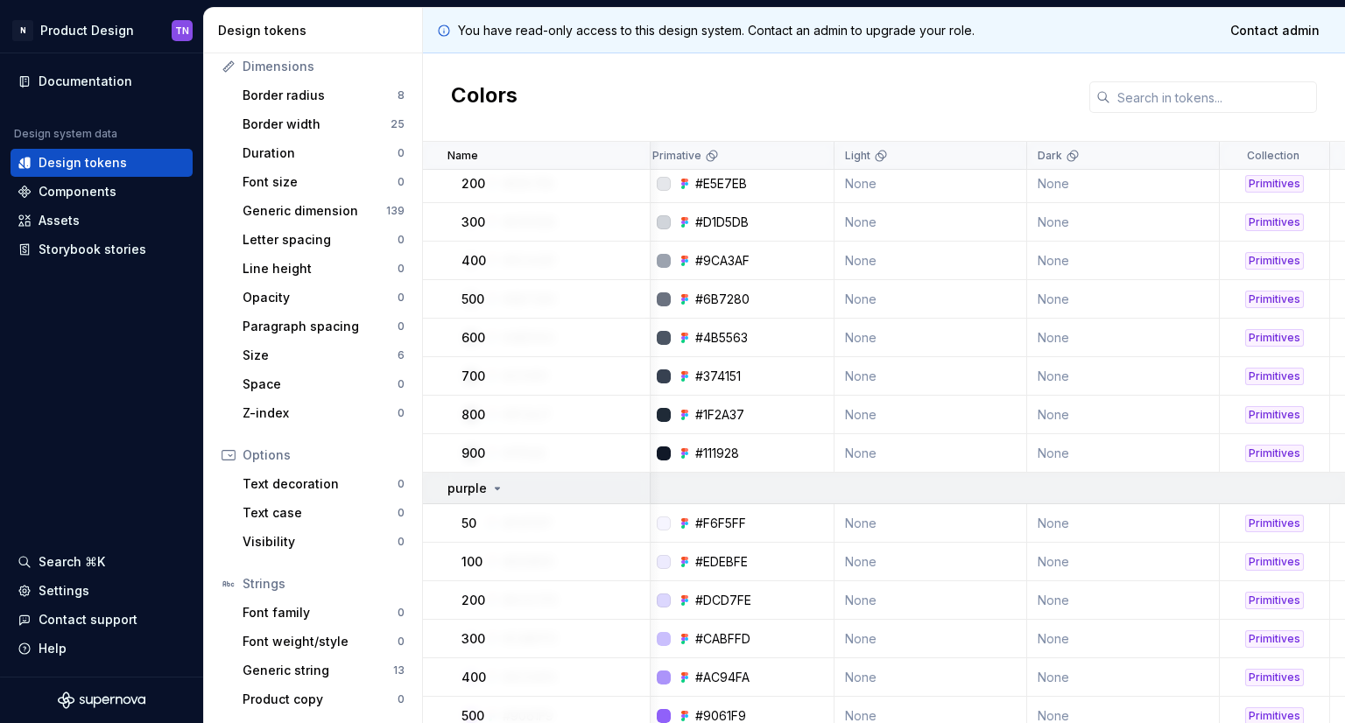
click at [487, 494] on div "purple" at bounding box center [475, 489] width 57 height 18
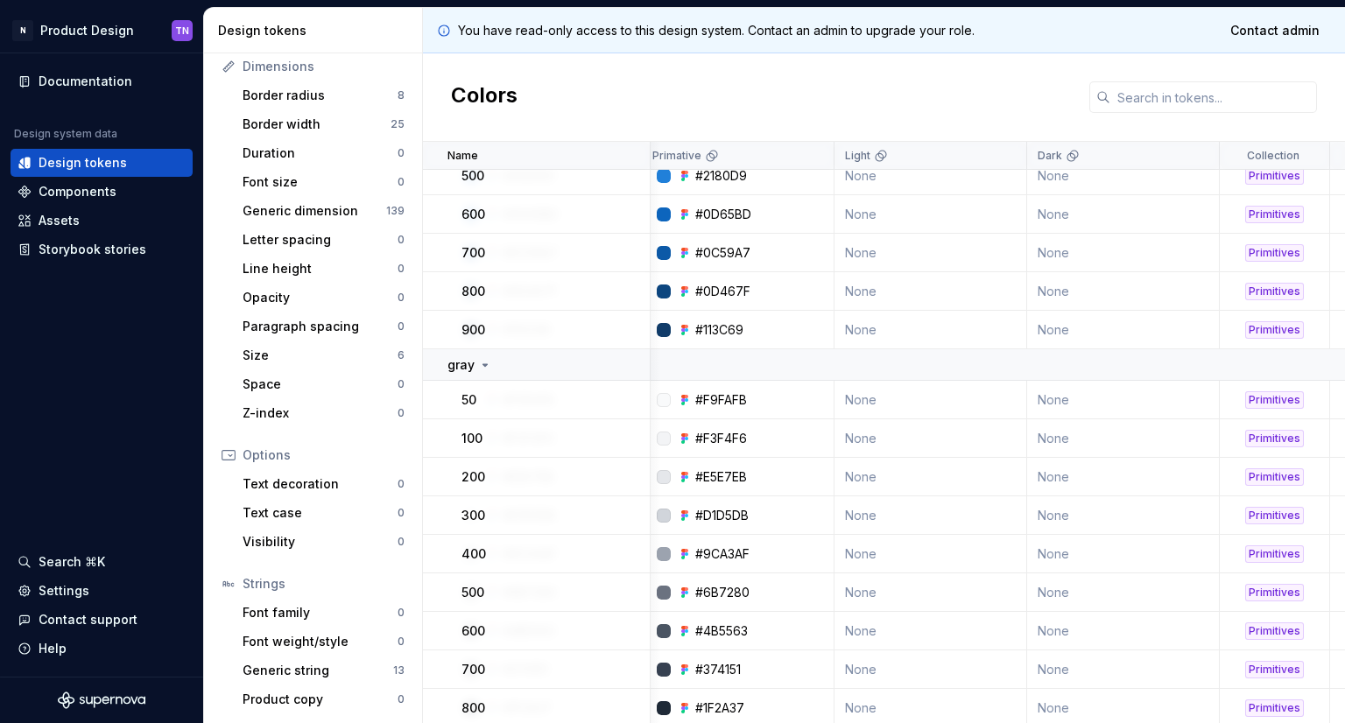
scroll to position [2594, 201]
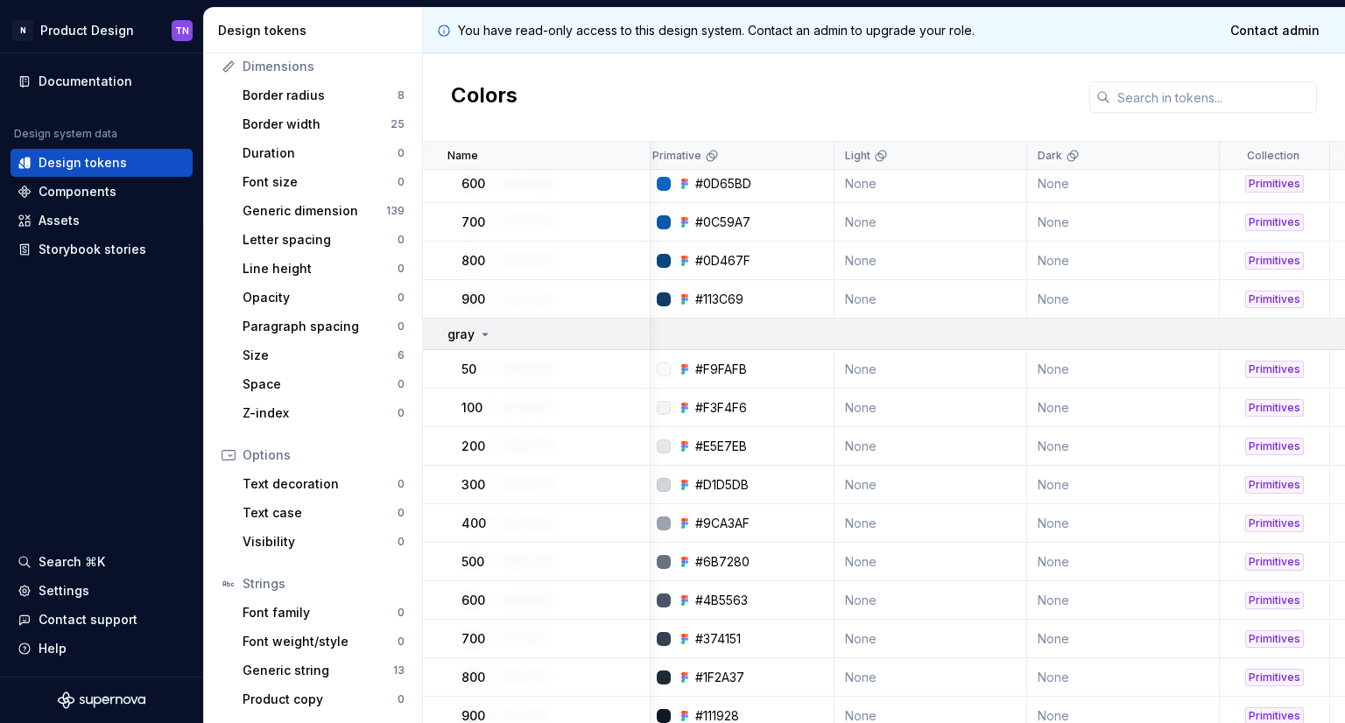
click at [500, 339] on div "gray" at bounding box center [547, 335] width 201 height 18
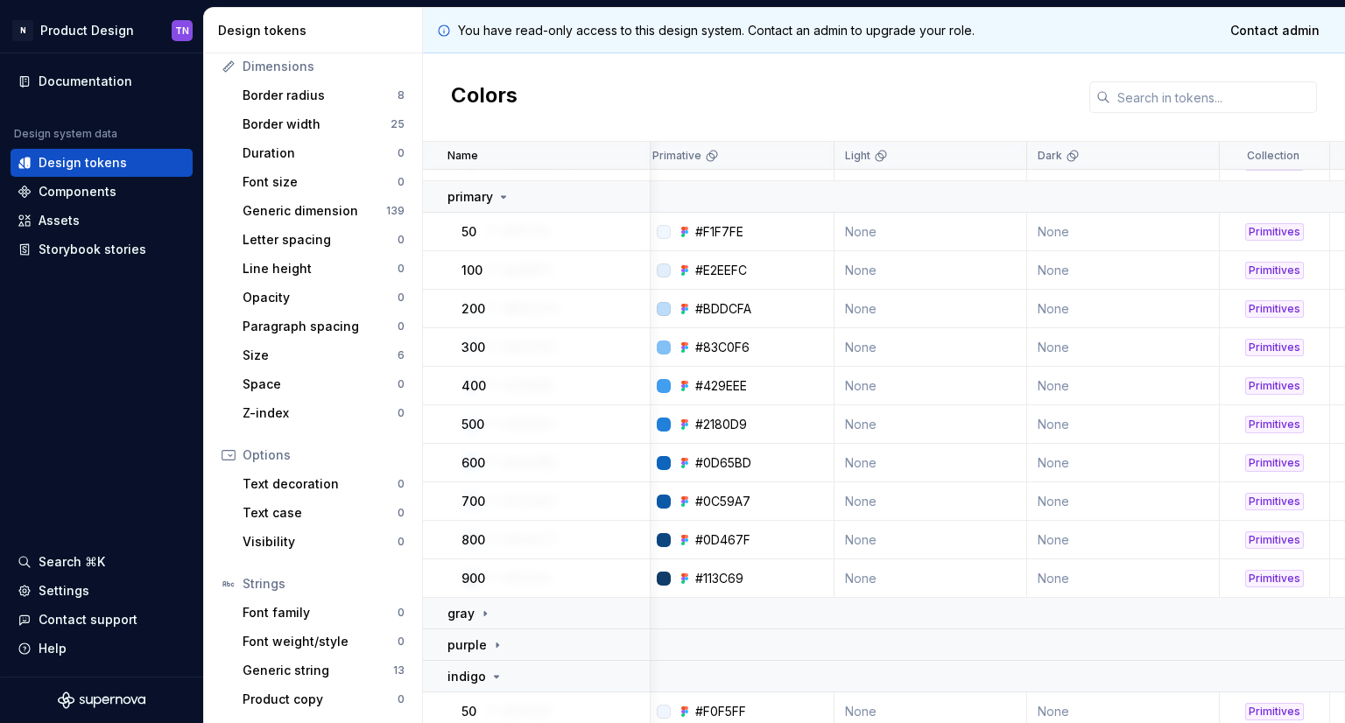
scroll to position [2419, 201]
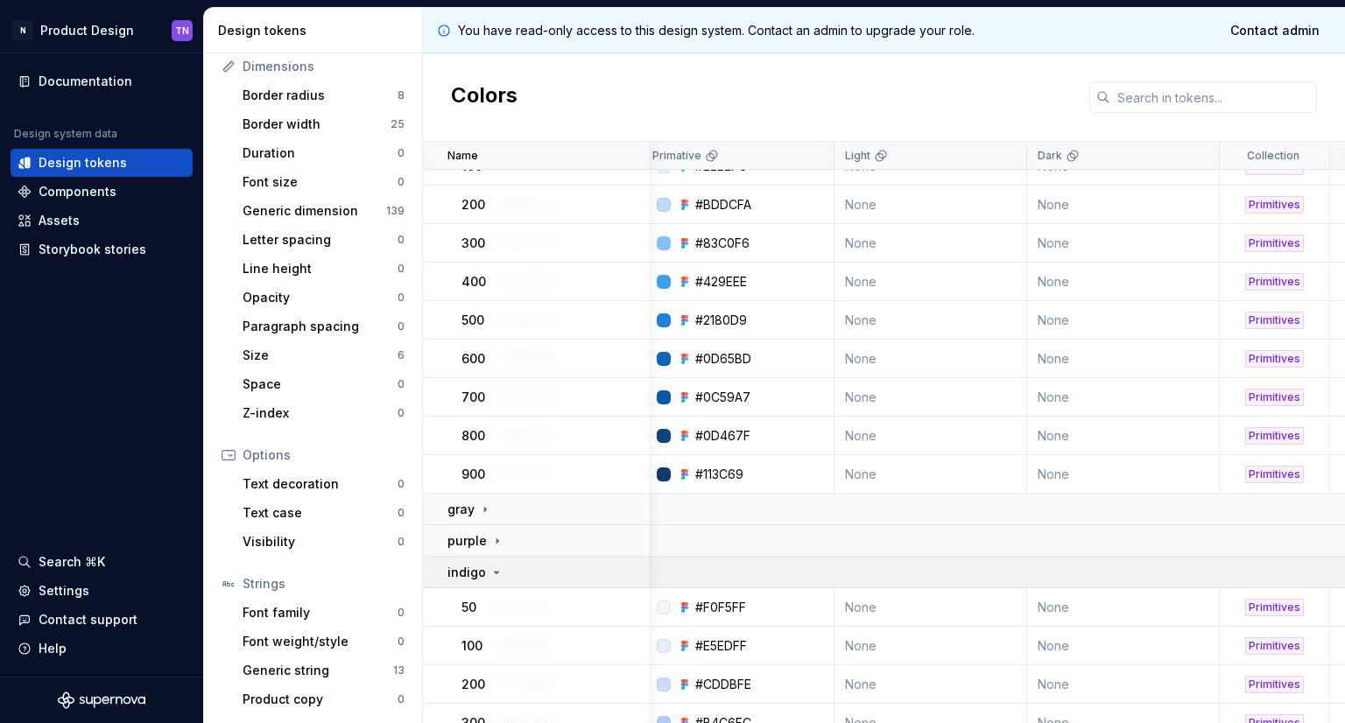
click at [493, 586] on td "indigo" at bounding box center [537, 573] width 228 height 32
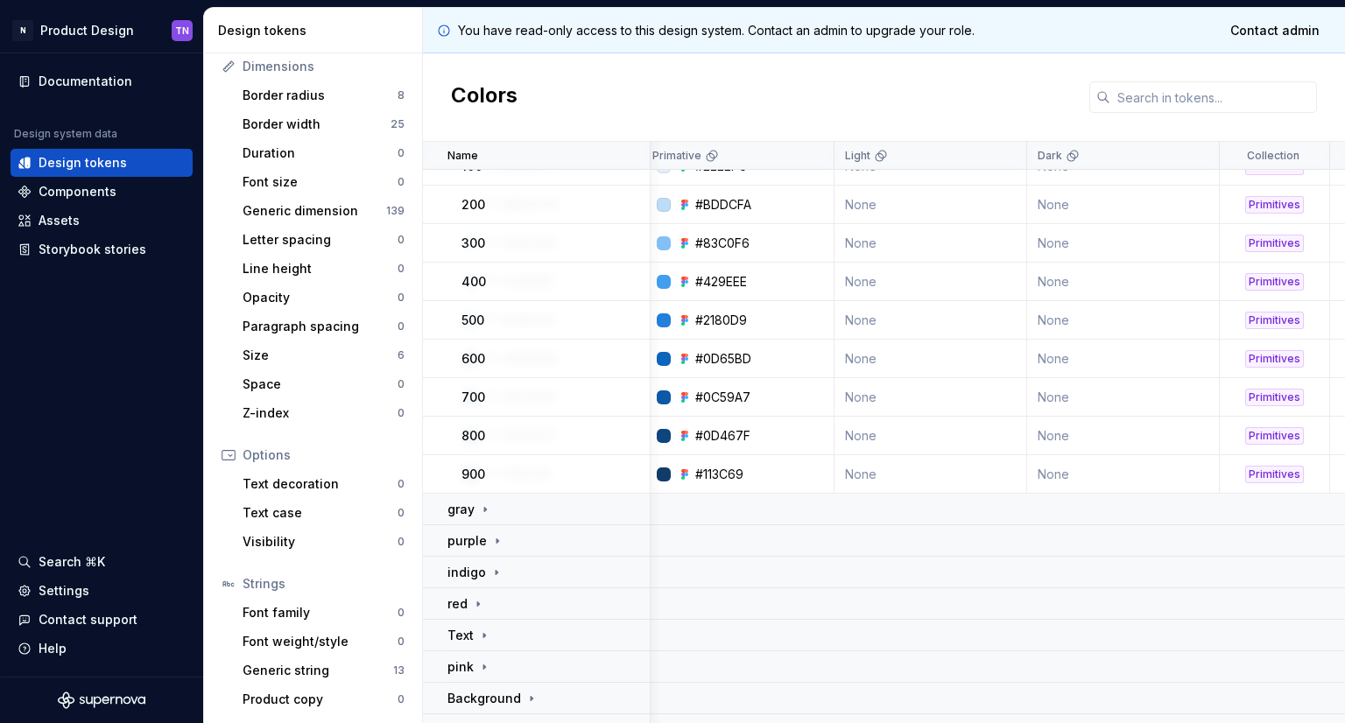
scroll to position [1981, 201]
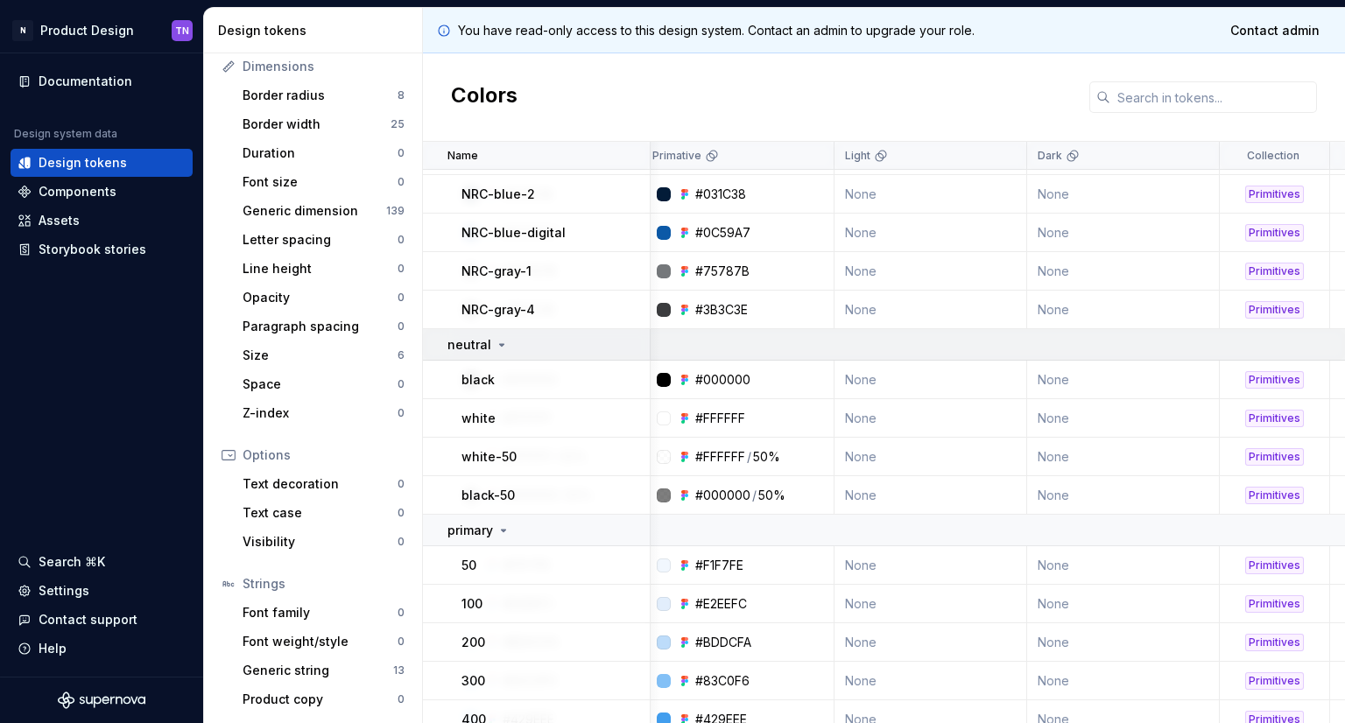
click at [506, 347] on div "neutral" at bounding box center [547, 345] width 201 height 18
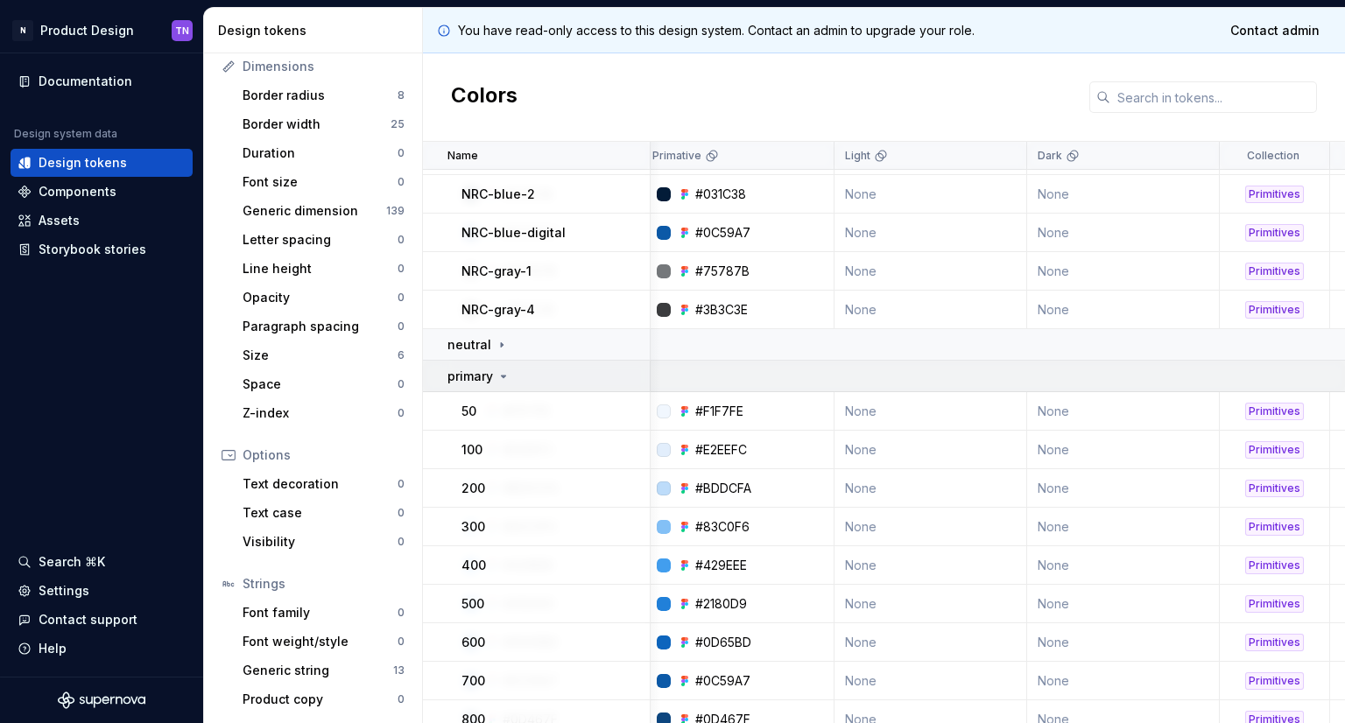
click at [504, 379] on icon at bounding box center [504, 377] width 14 height 14
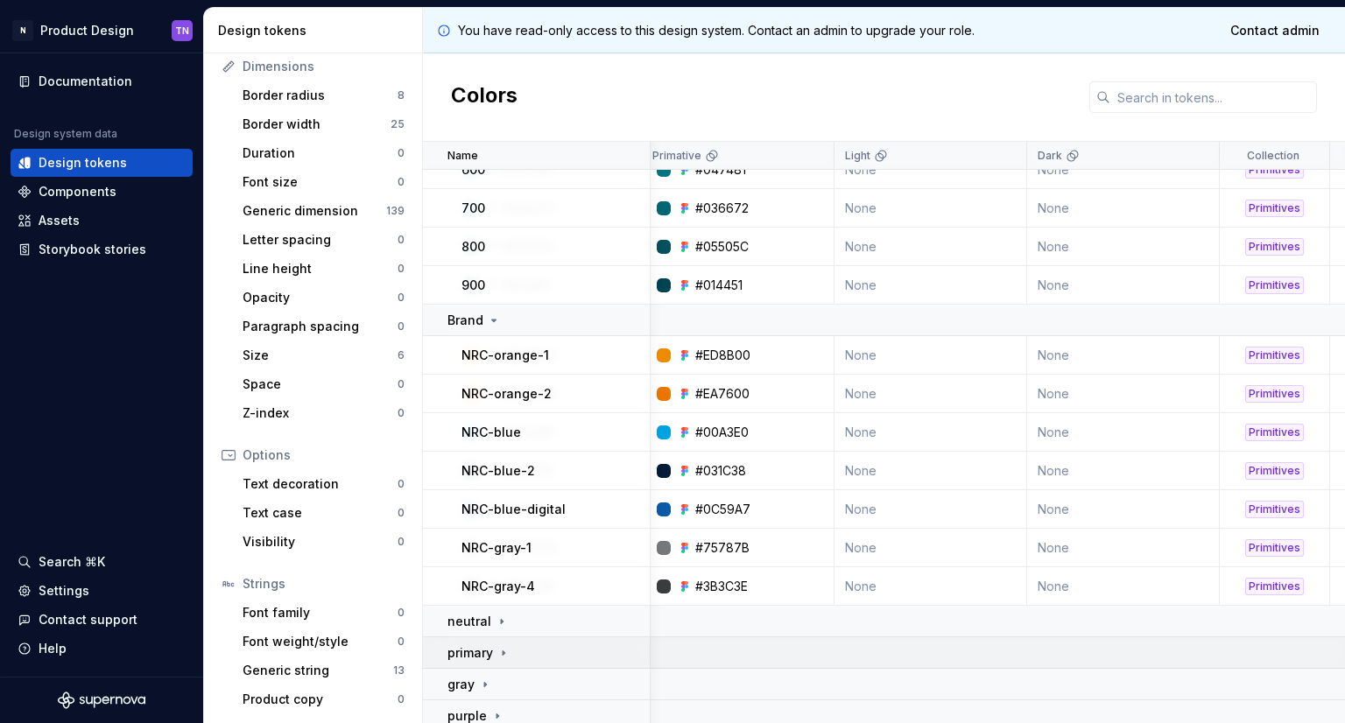
scroll to position [1630, 201]
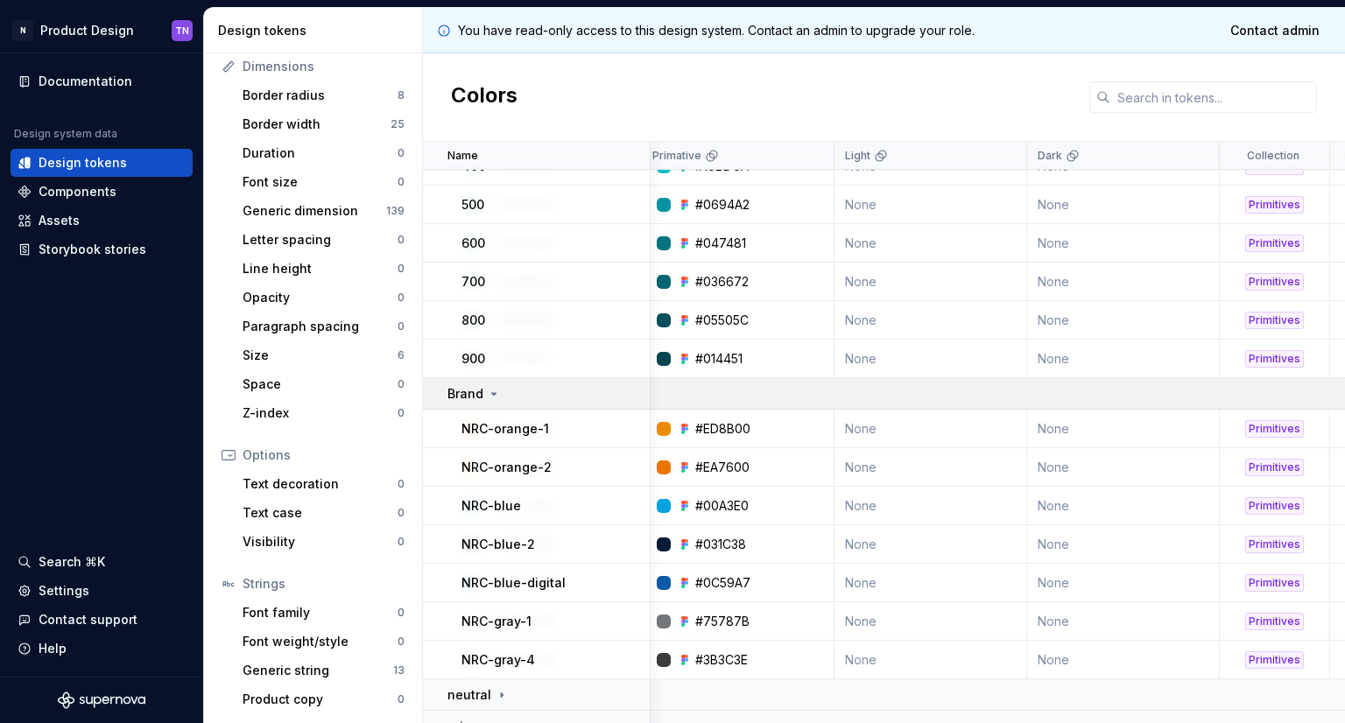
click at [495, 393] on icon at bounding box center [494, 394] width 14 height 14
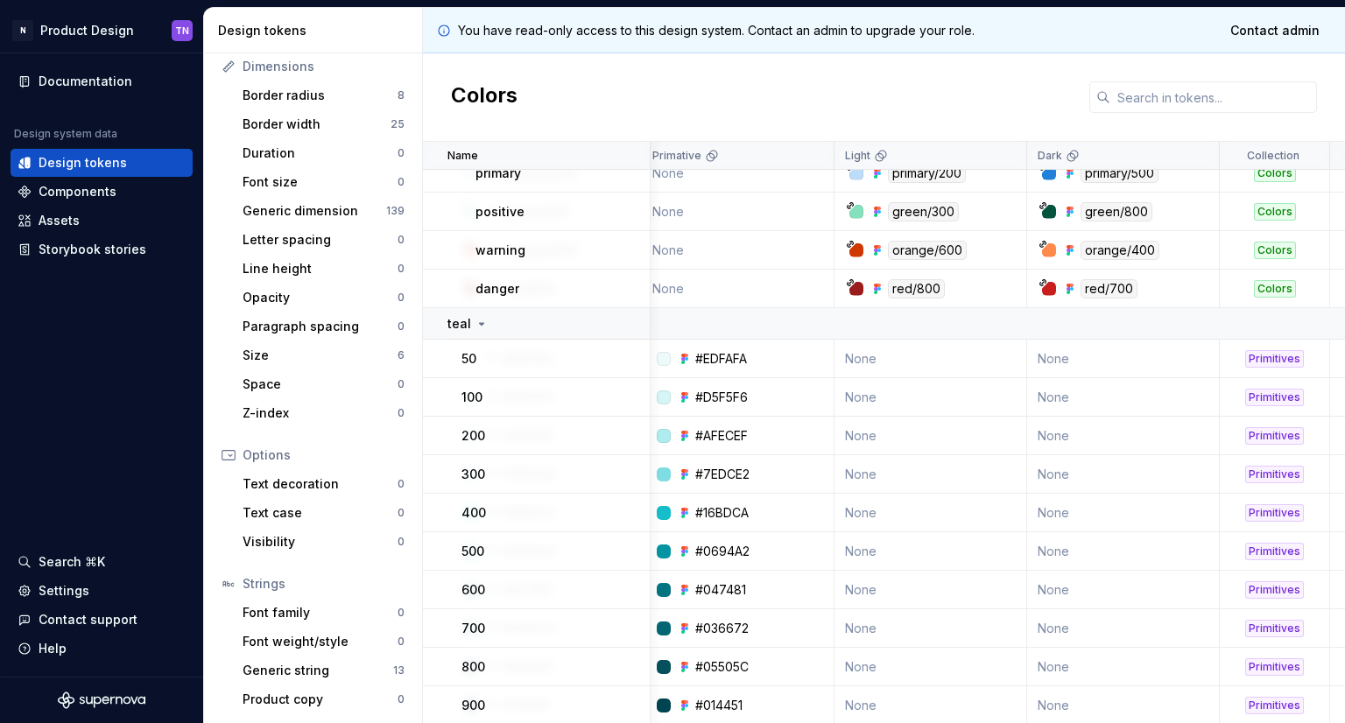
scroll to position [1280, 201]
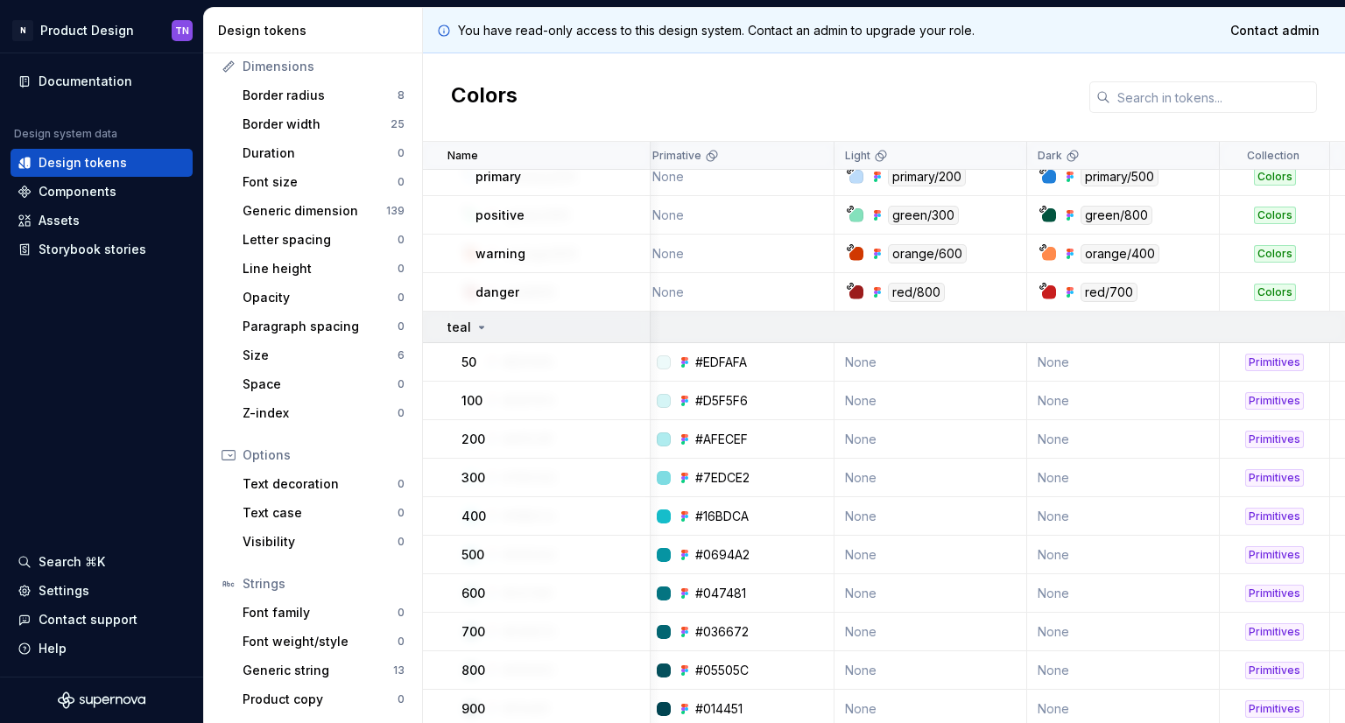
click at [494, 327] on div "teal" at bounding box center [547, 328] width 201 height 18
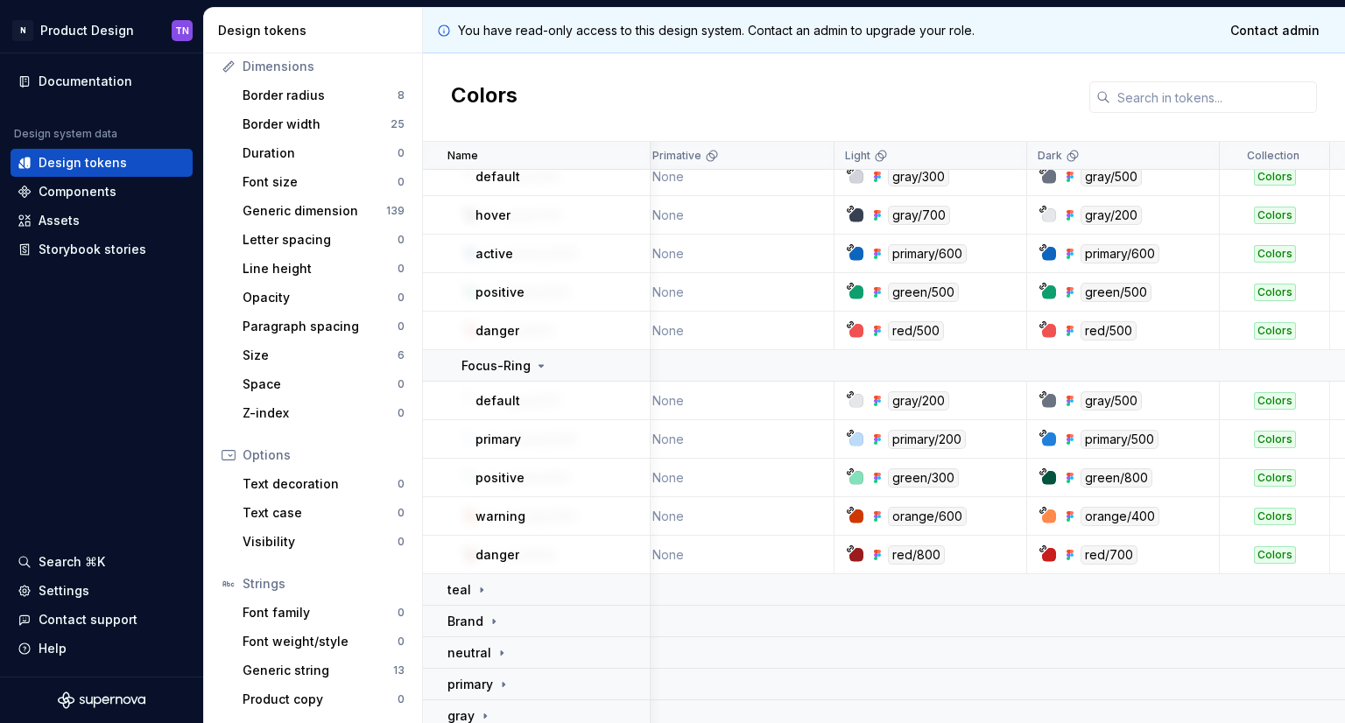
scroll to position [755, 201]
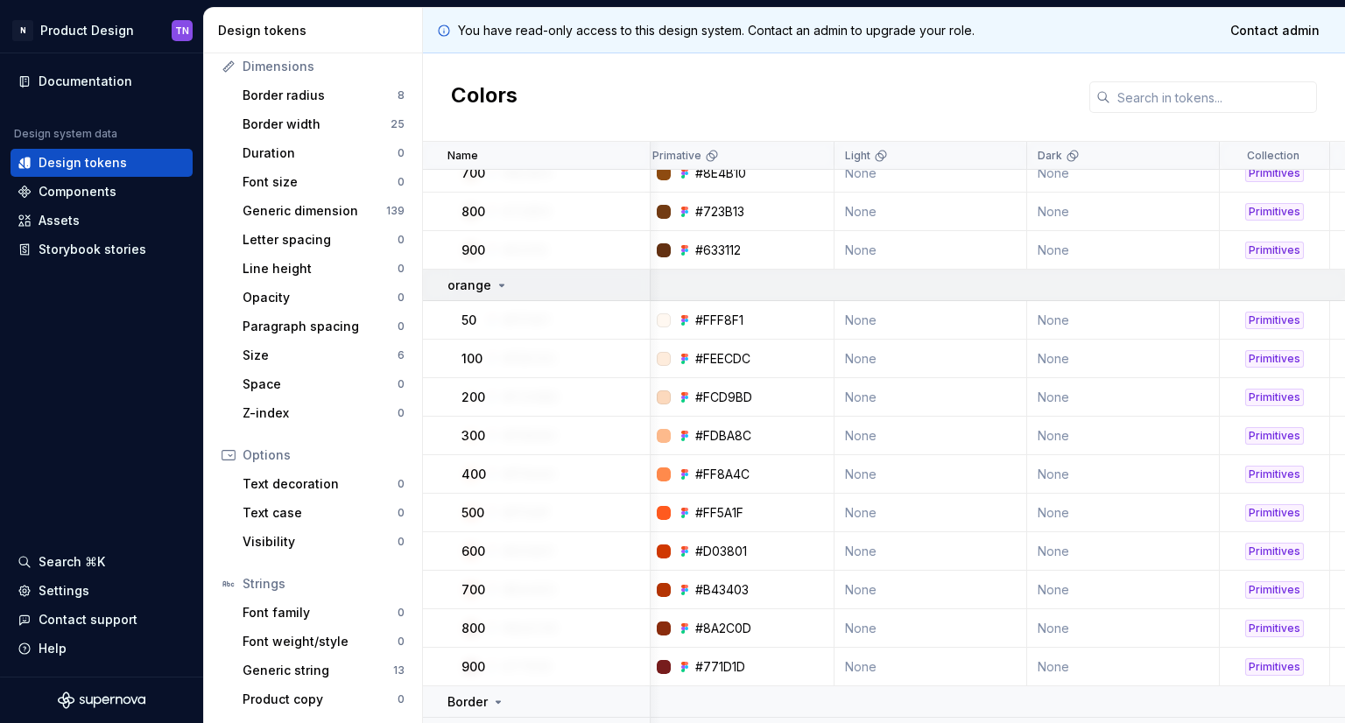
click at [513, 292] on div "orange" at bounding box center [547, 286] width 201 height 18
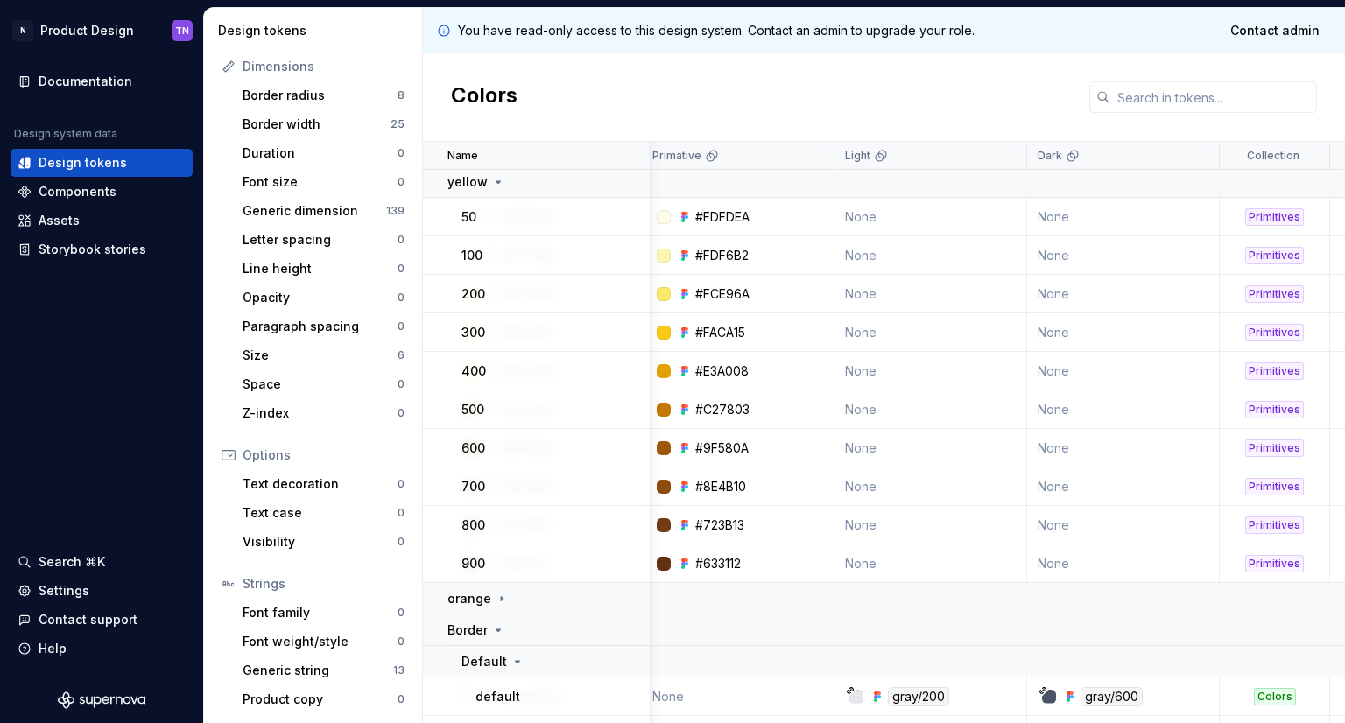
scroll to position [0, 201]
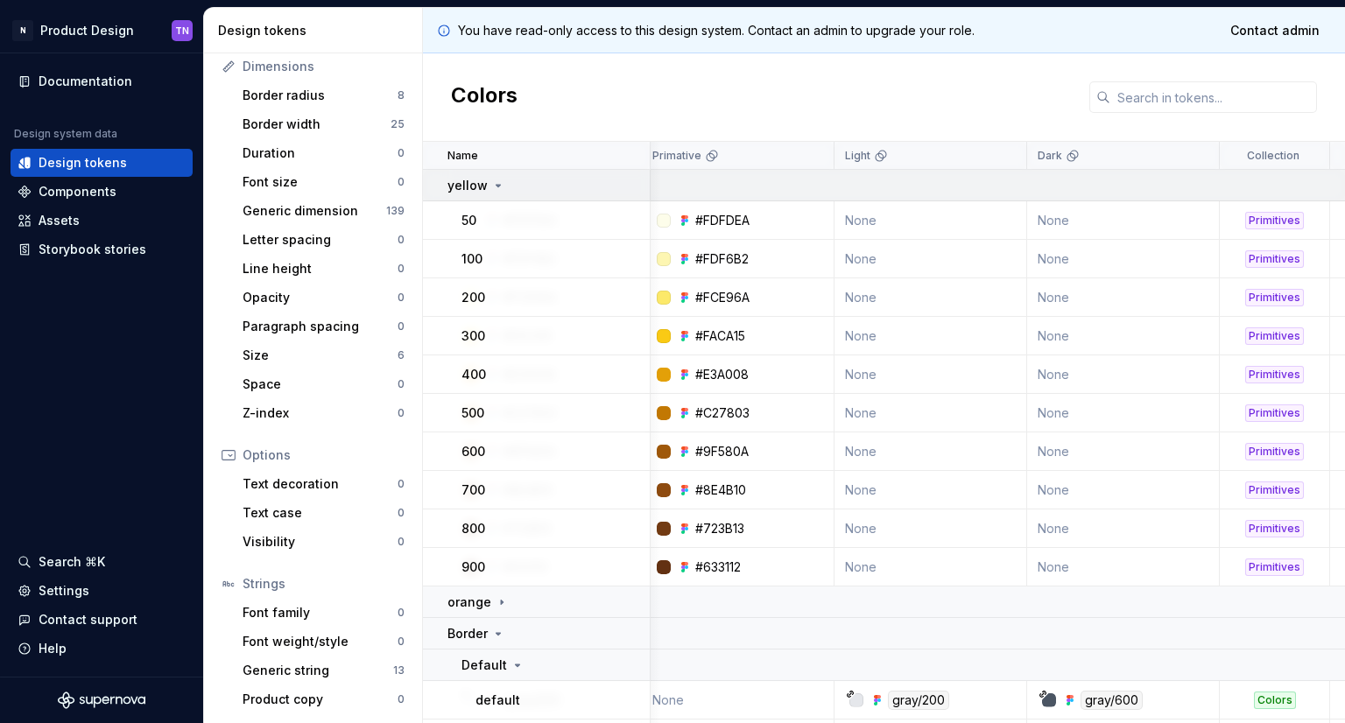
click at [536, 188] on div "yellow" at bounding box center [547, 186] width 201 height 18
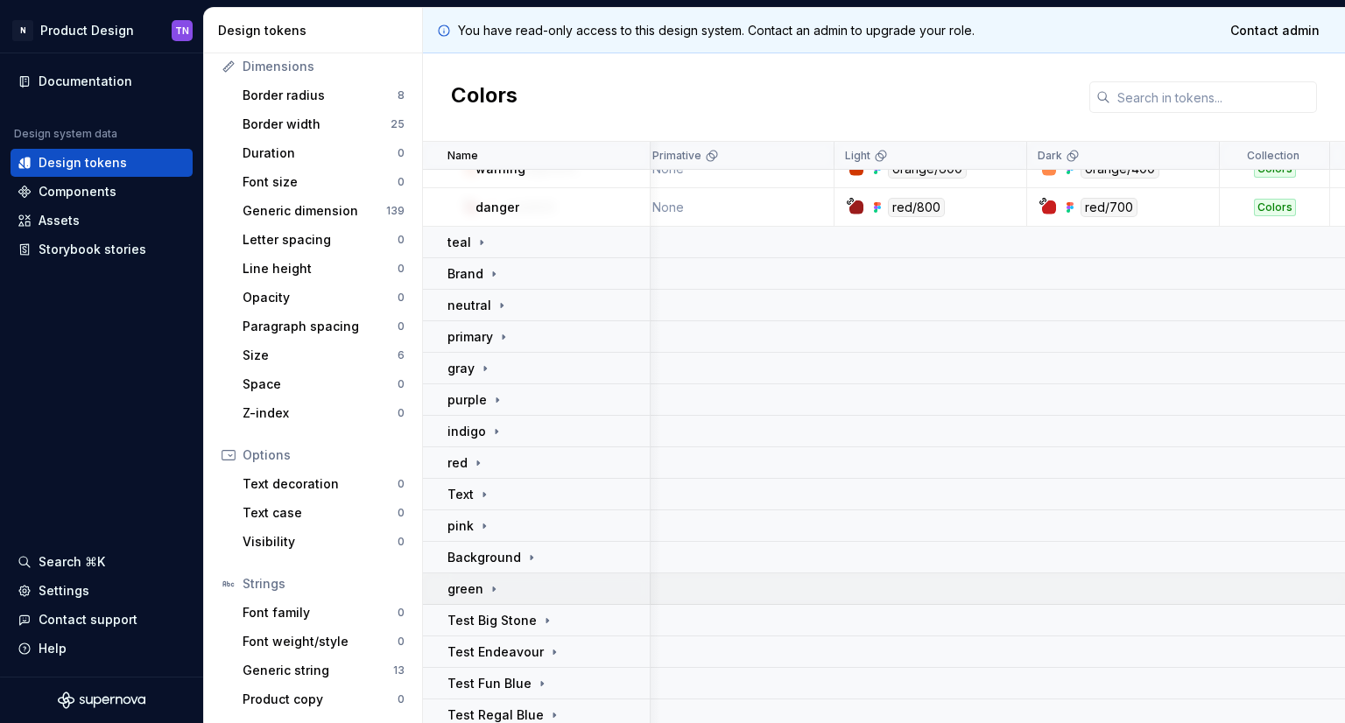
scroll to position [611, 201]
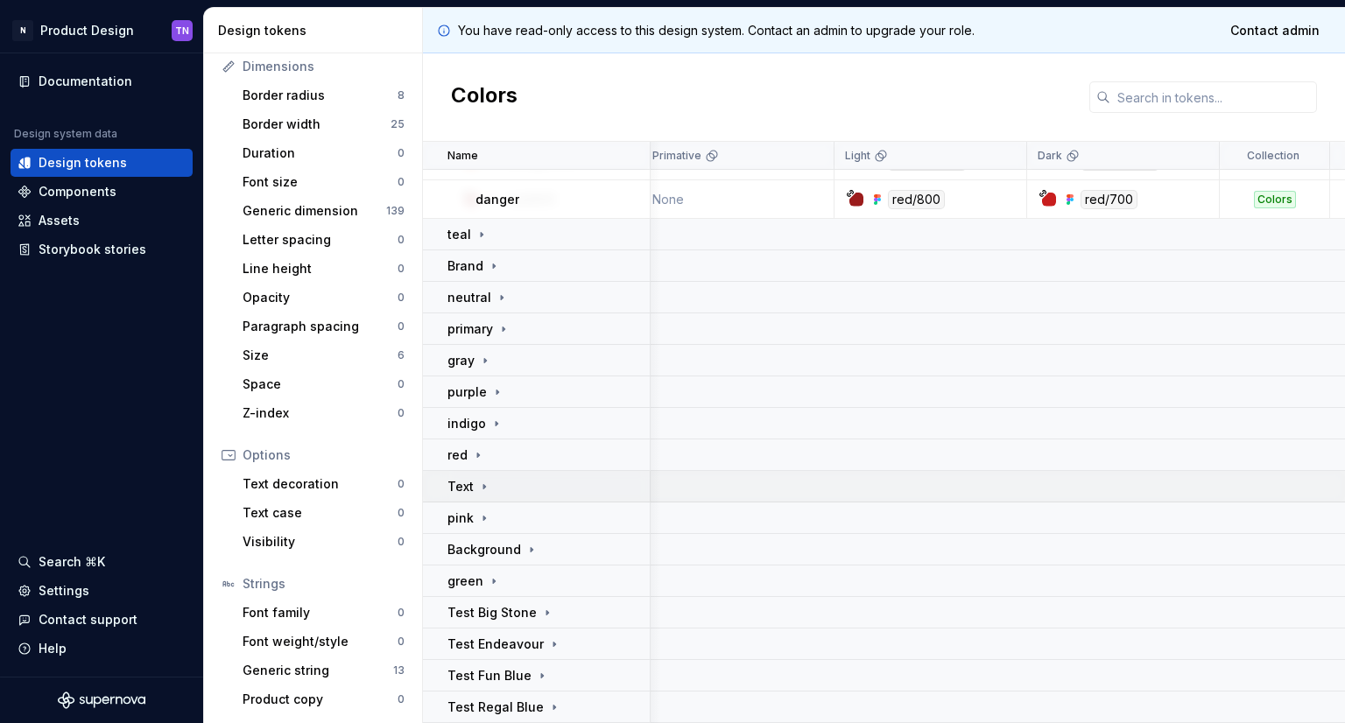
click at [567, 483] on div "Text" at bounding box center [547, 487] width 201 height 18
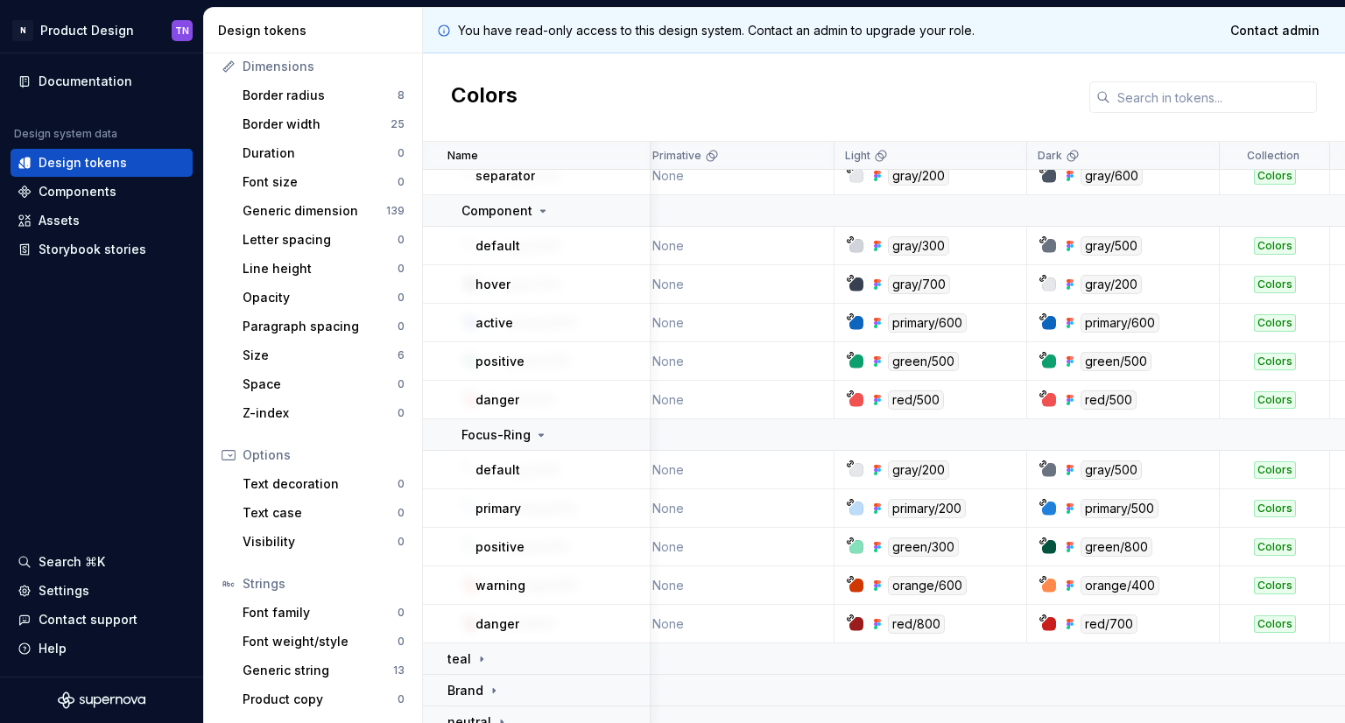
scroll to position [175, 201]
